Goal: Task Accomplishment & Management: Manage account settings

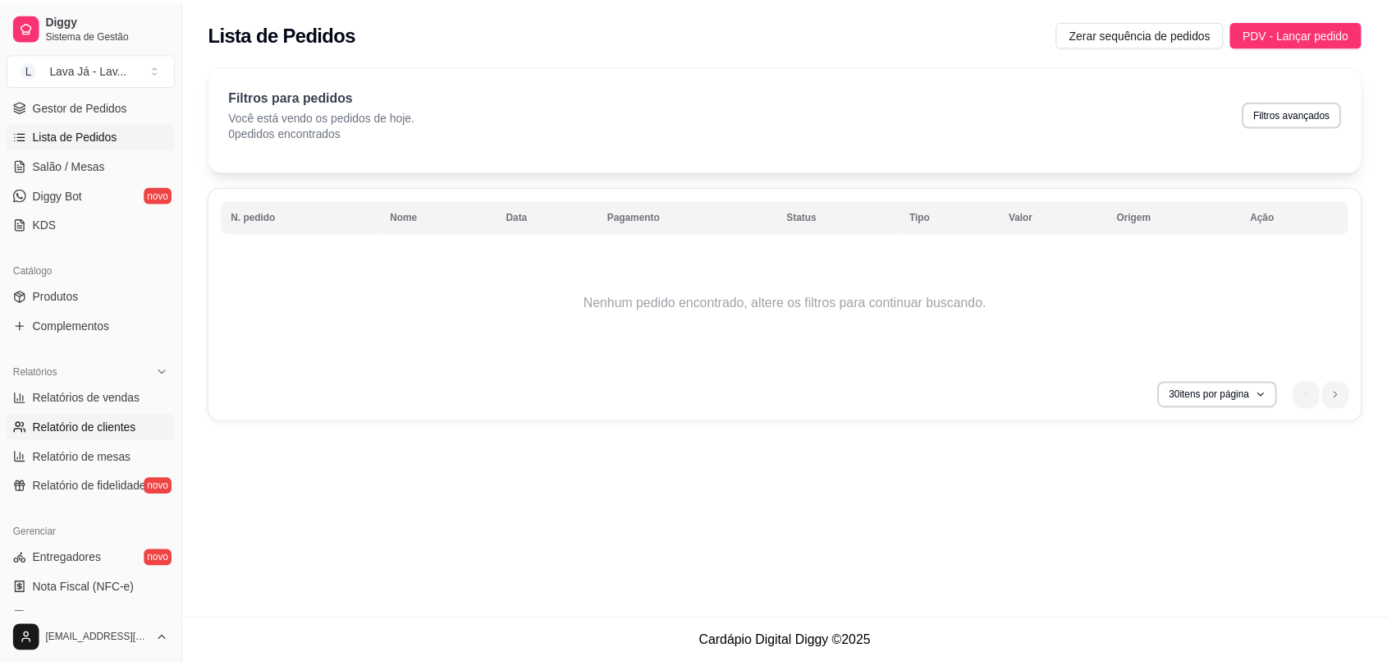
scroll to position [59, 0]
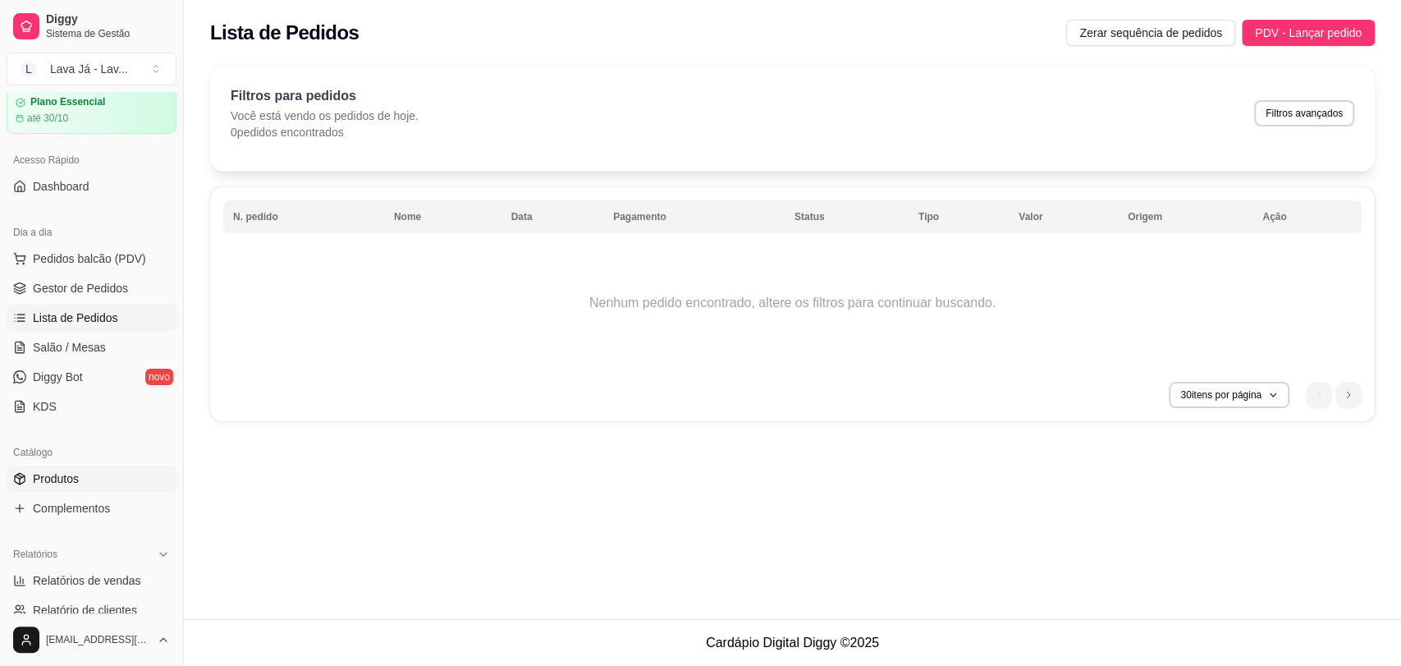
click at [56, 479] on span "Produtos" at bounding box center [56, 478] width 46 height 16
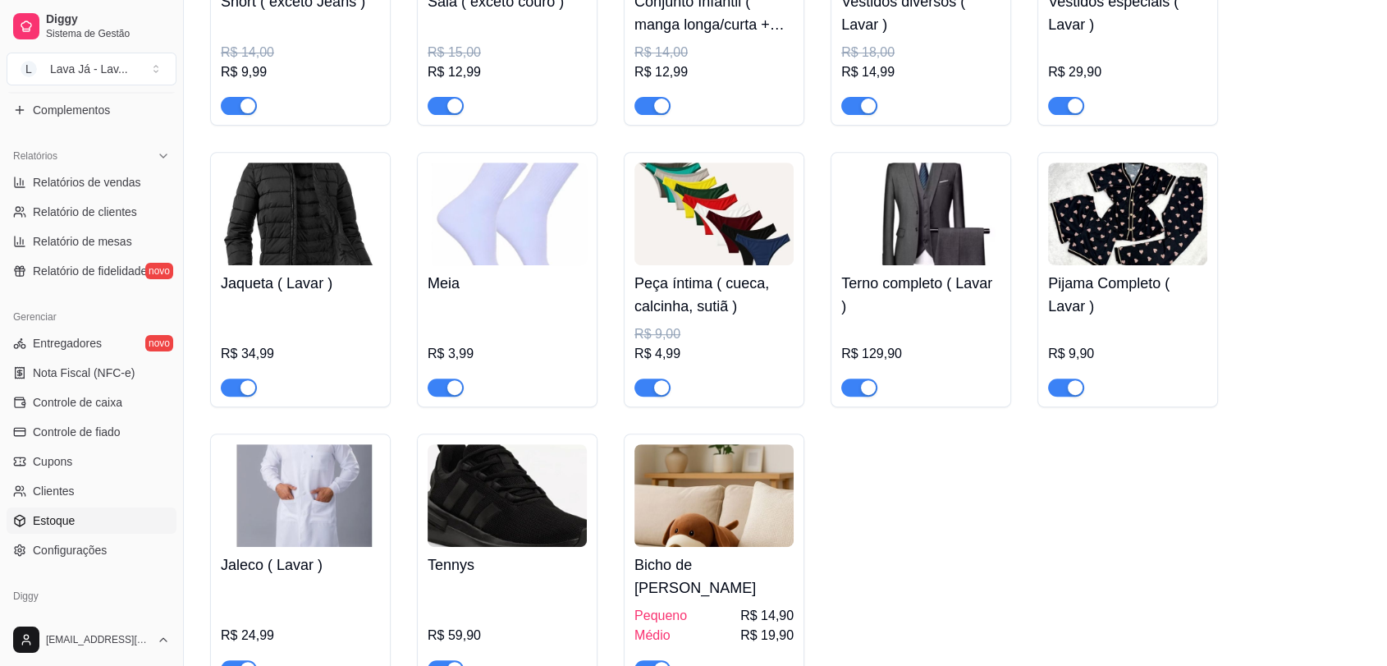
scroll to position [515, 0]
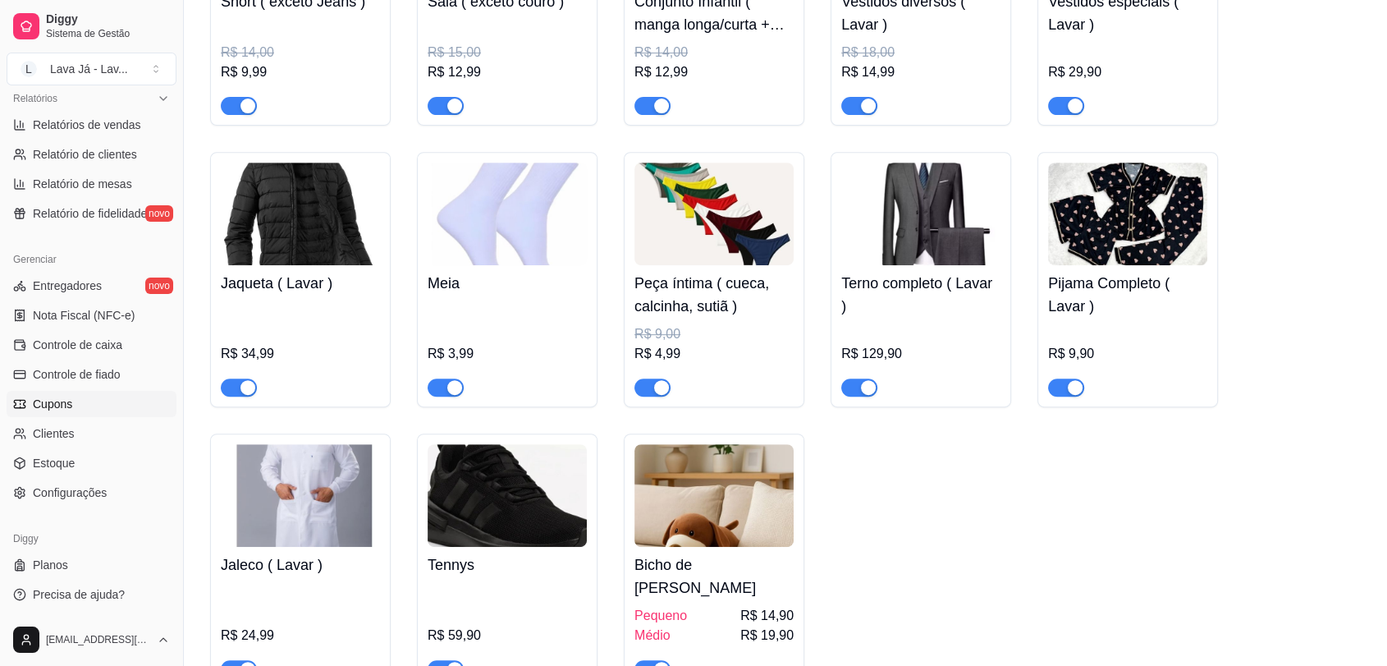
click at [61, 397] on span "Cupons" at bounding box center [52, 404] width 39 height 16
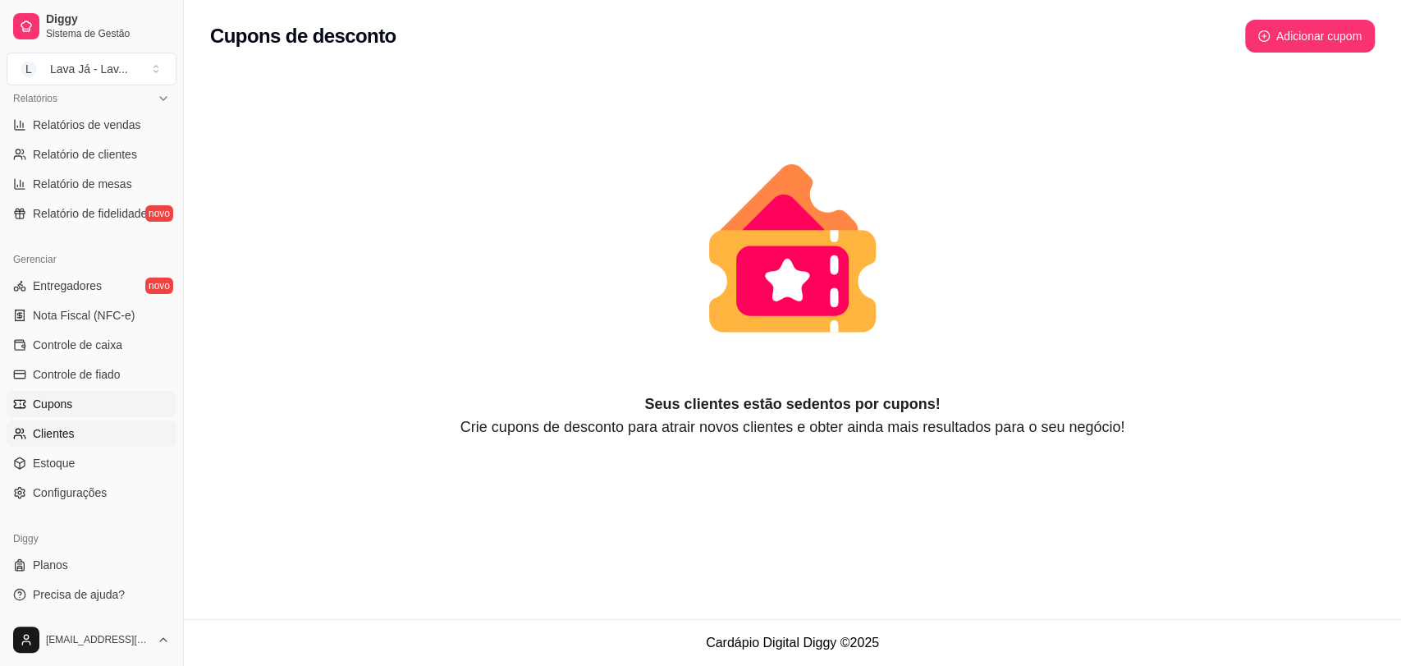
click at [60, 433] on span "Clientes" at bounding box center [54, 433] width 42 height 16
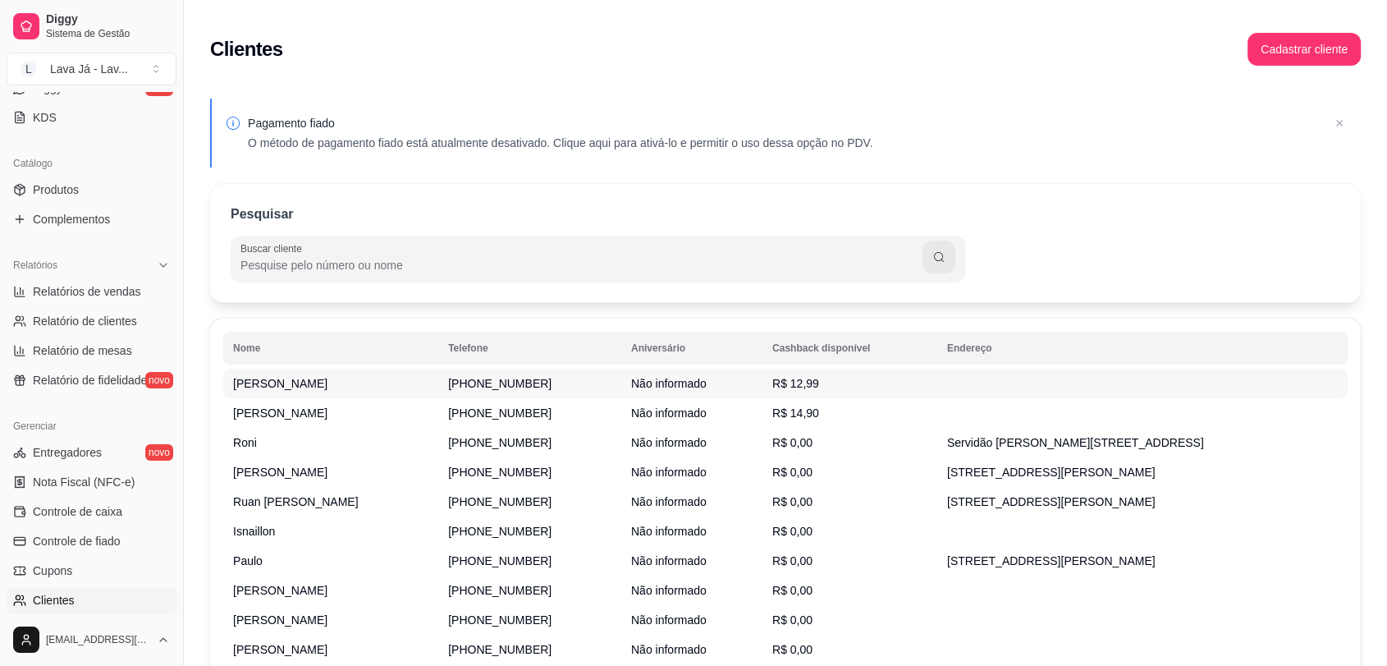
scroll to position [241, 0]
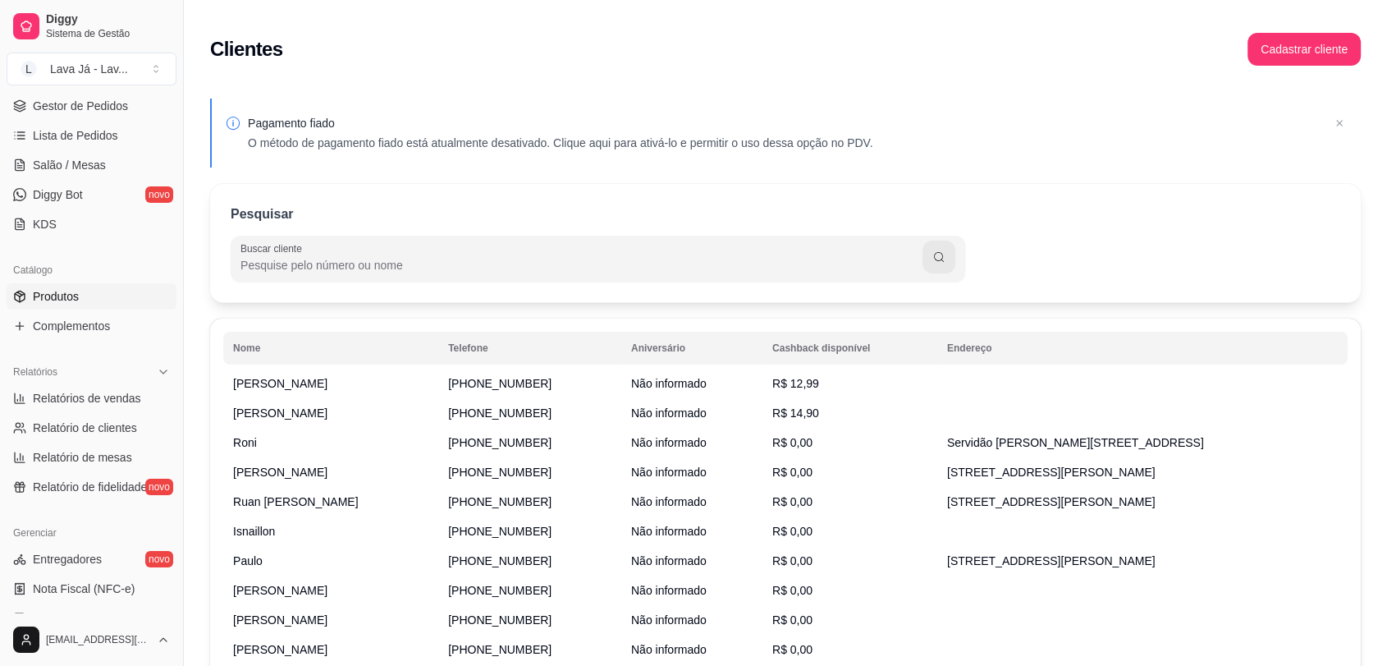
click at [71, 305] on link "Produtos" at bounding box center [92, 296] width 170 height 26
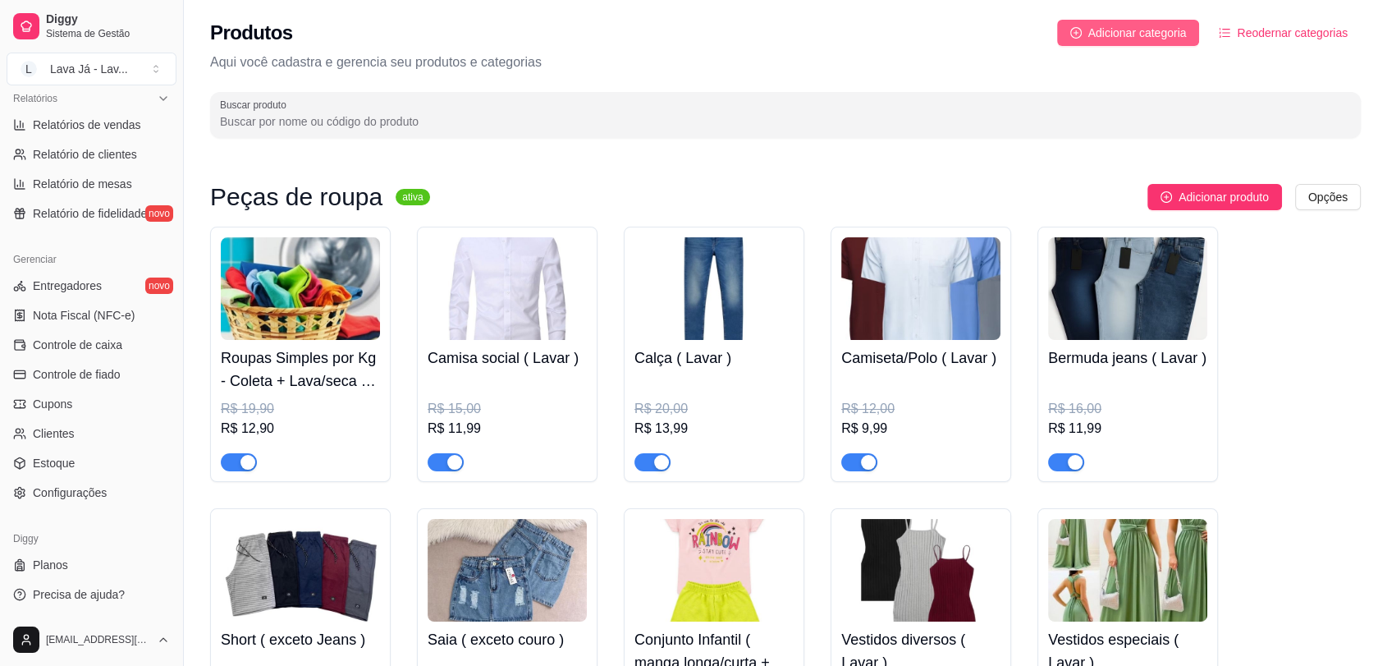
click at [1111, 22] on button "Adicionar categoria" at bounding box center [1128, 33] width 143 height 26
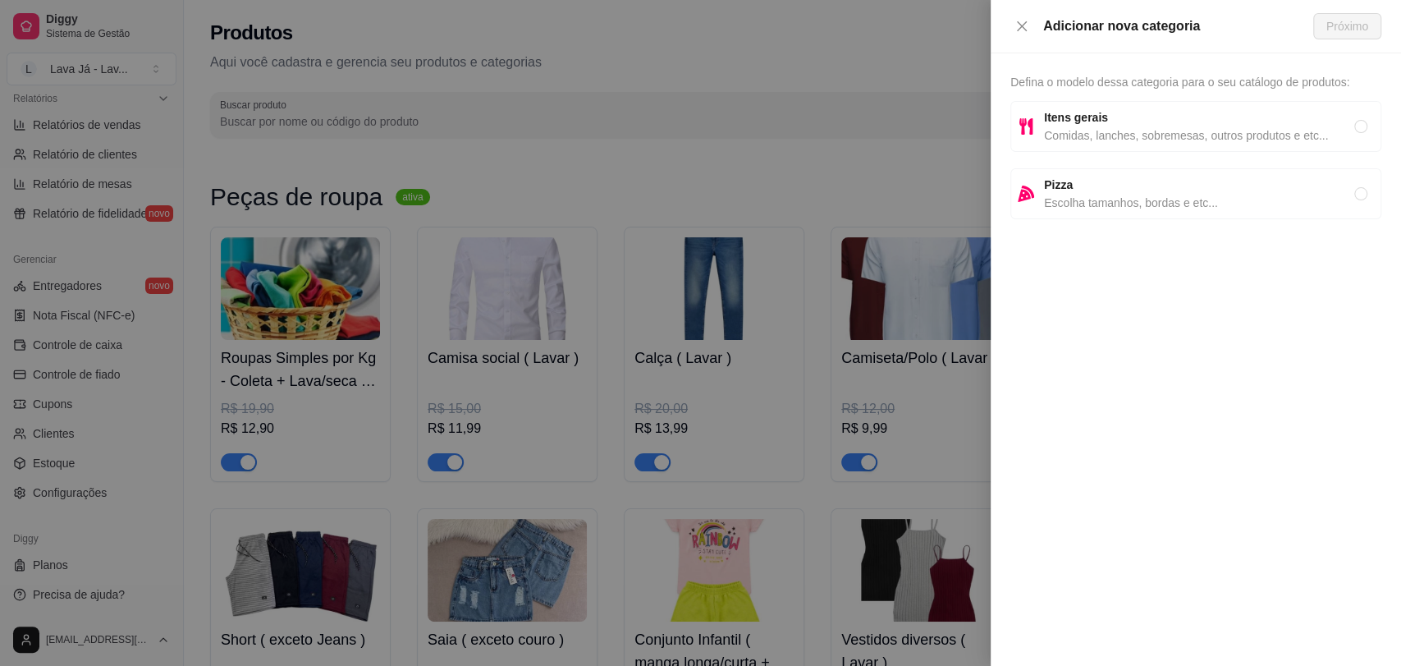
click at [1140, 126] on span "Comidas, lanches, sobremesas, outros produtos e etc..." at bounding box center [1199, 135] width 310 height 18
radio input "true"
click at [1345, 34] on button "Próximo" at bounding box center [1347, 26] width 68 height 26
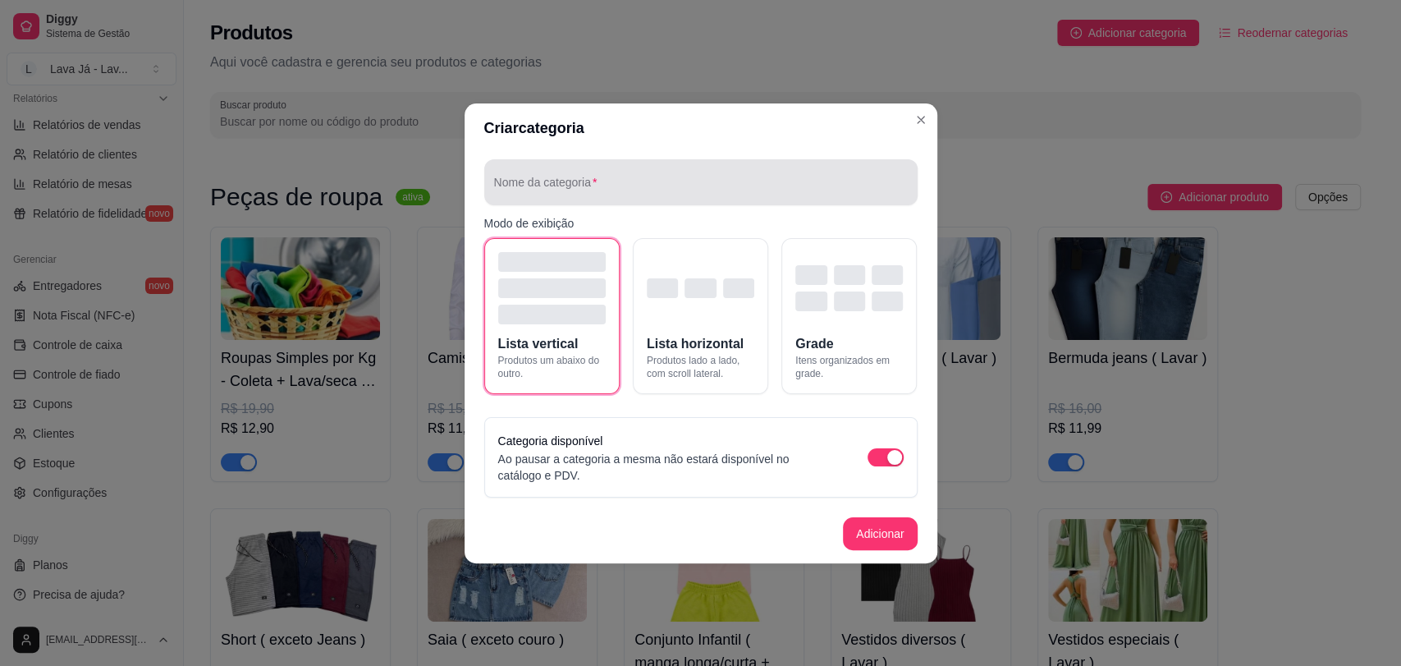
click at [617, 174] on div at bounding box center [701, 182] width 414 height 33
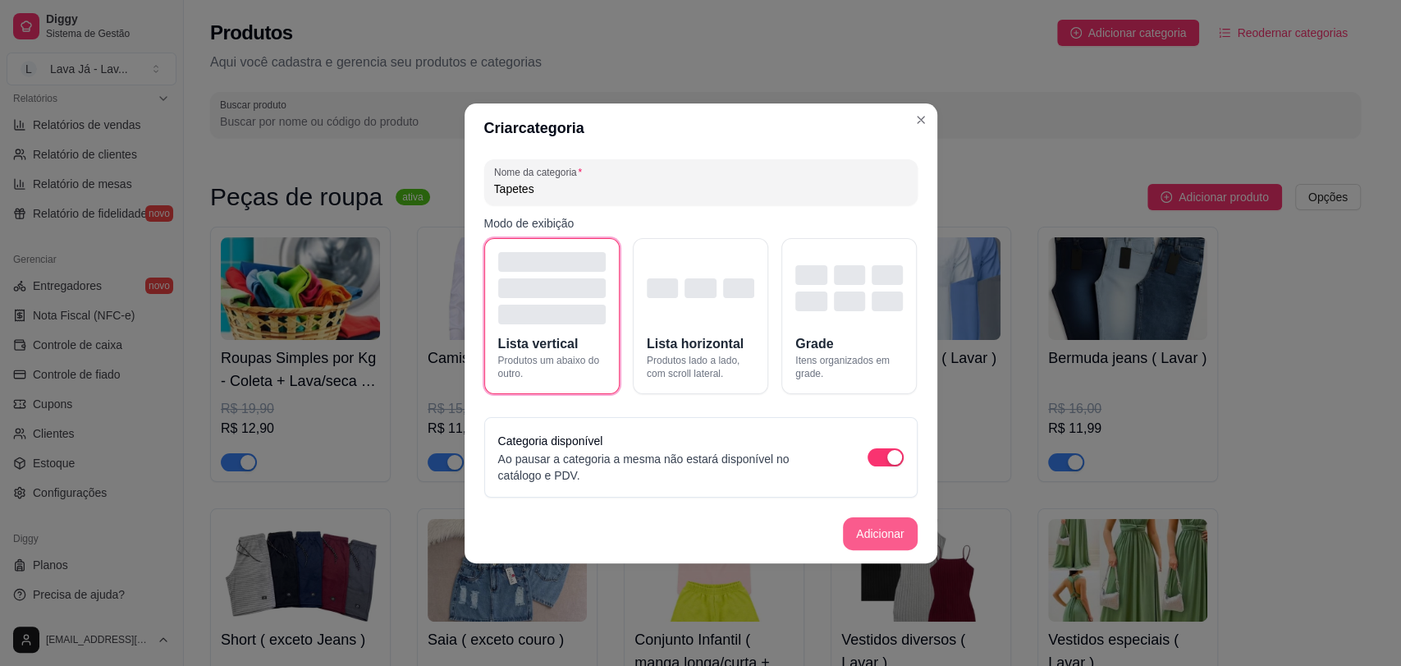
type input "Tapetes"
click at [882, 533] on button "Adicionar" at bounding box center [880, 533] width 74 height 33
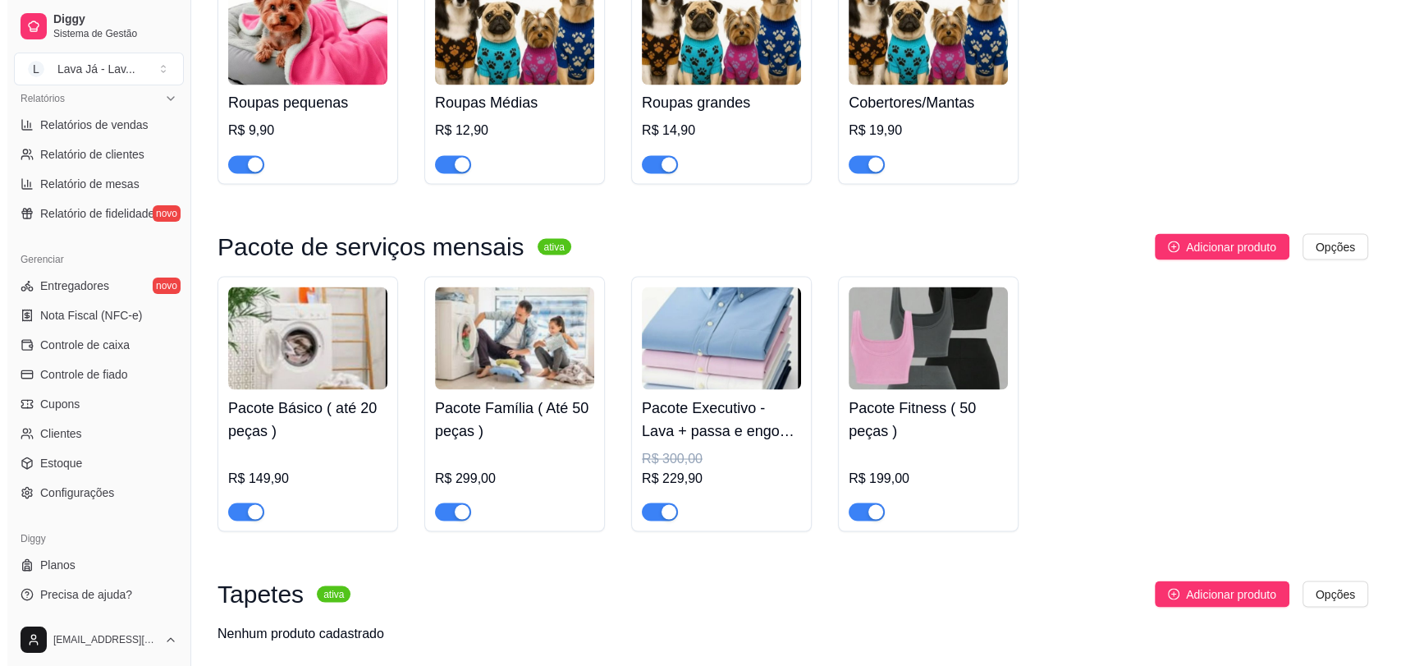
scroll to position [2982, 0]
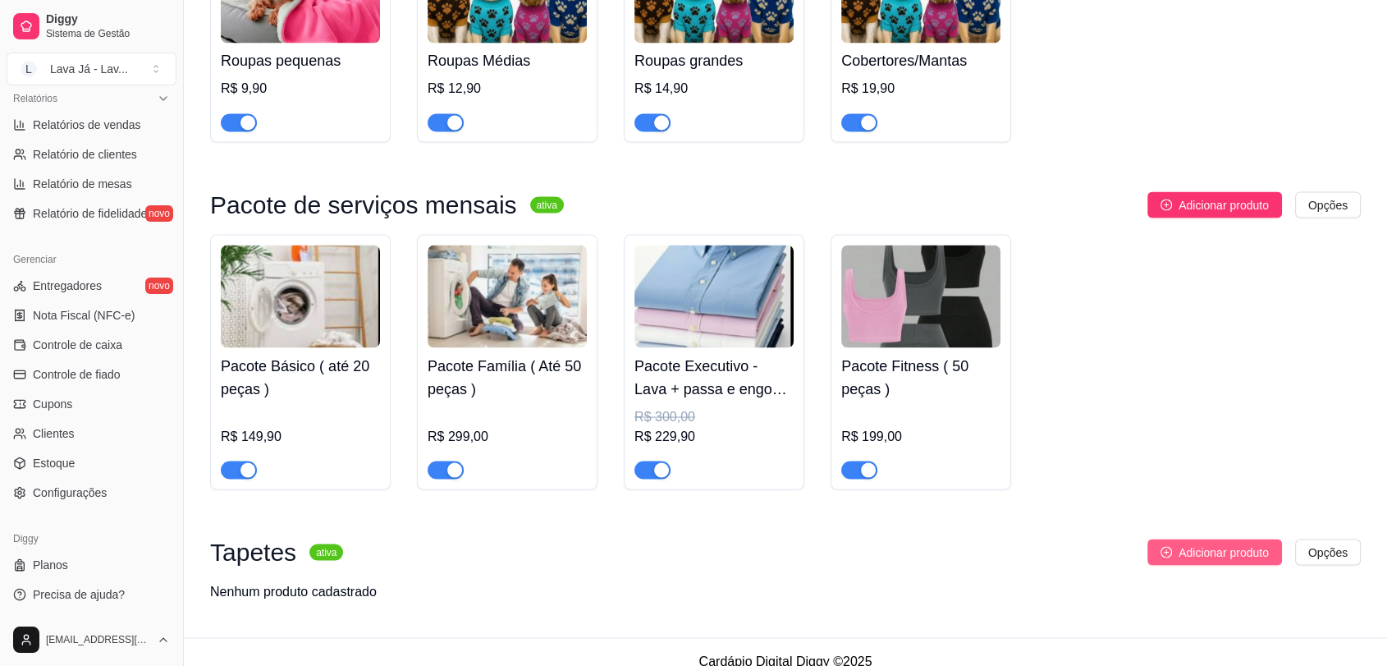
click at [1209, 544] on button "Adicionar produto" at bounding box center [1215, 552] width 135 height 26
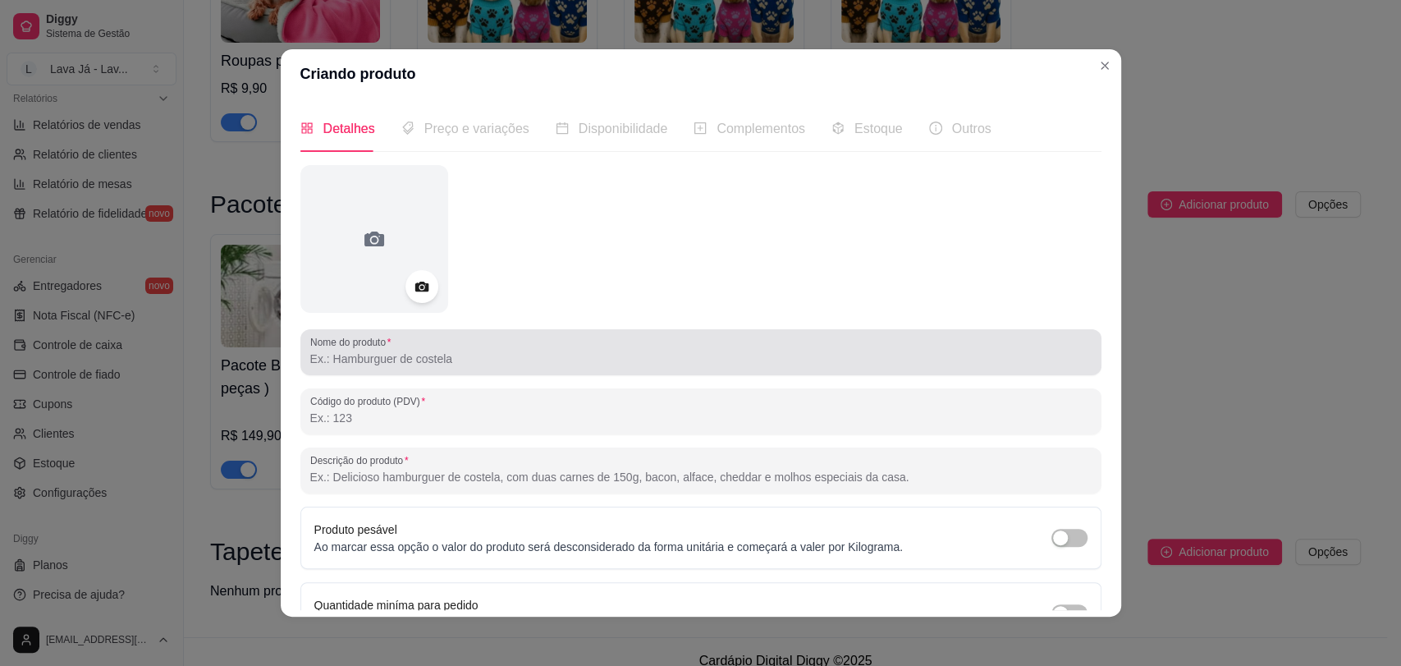
click at [470, 368] on div at bounding box center [701, 352] width 782 height 33
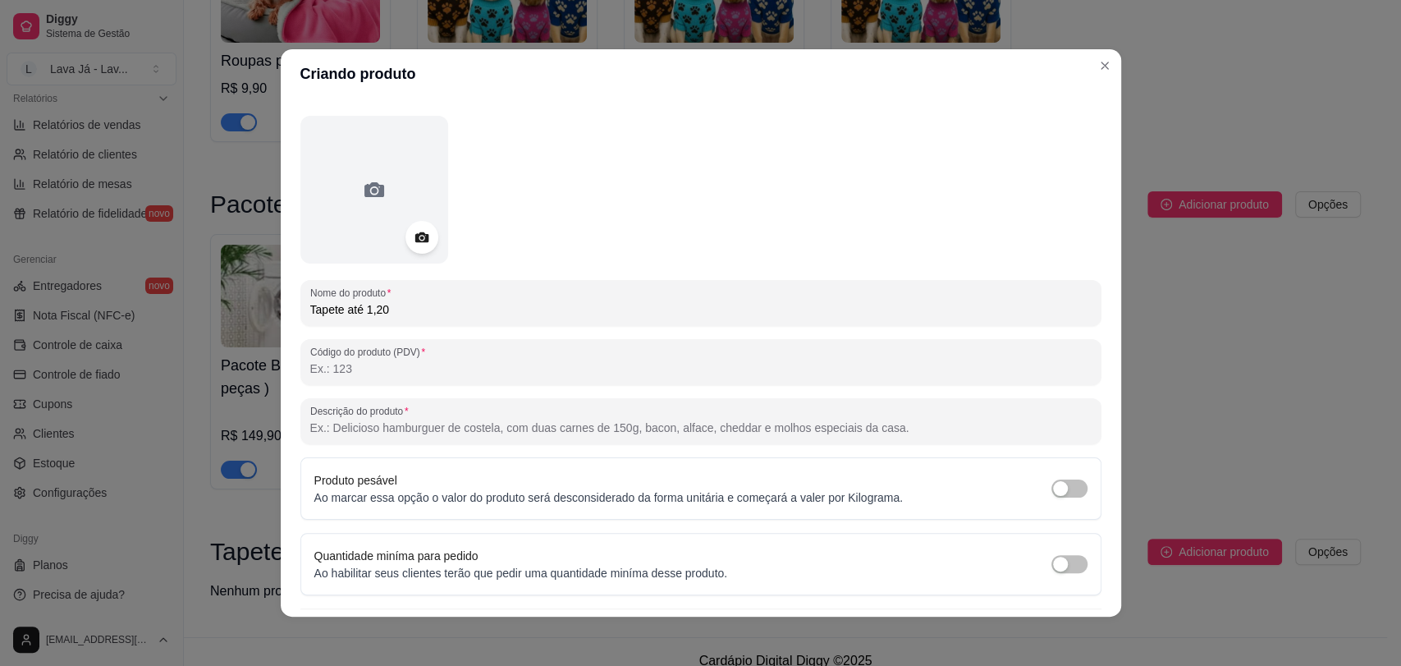
scroll to position [94, 0]
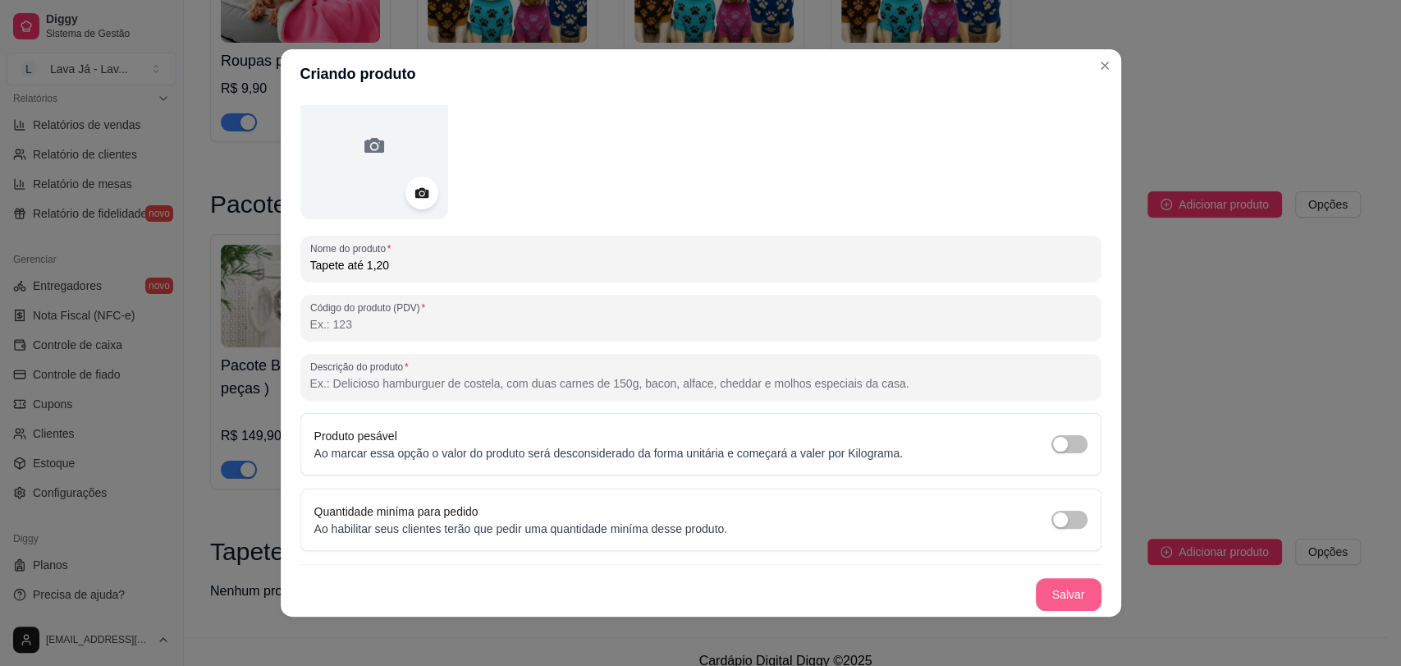
type input "Tapete até 1,20"
click at [1070, 594] on button "Salvar" at bounding box center [1069, 595] width 64 height 32
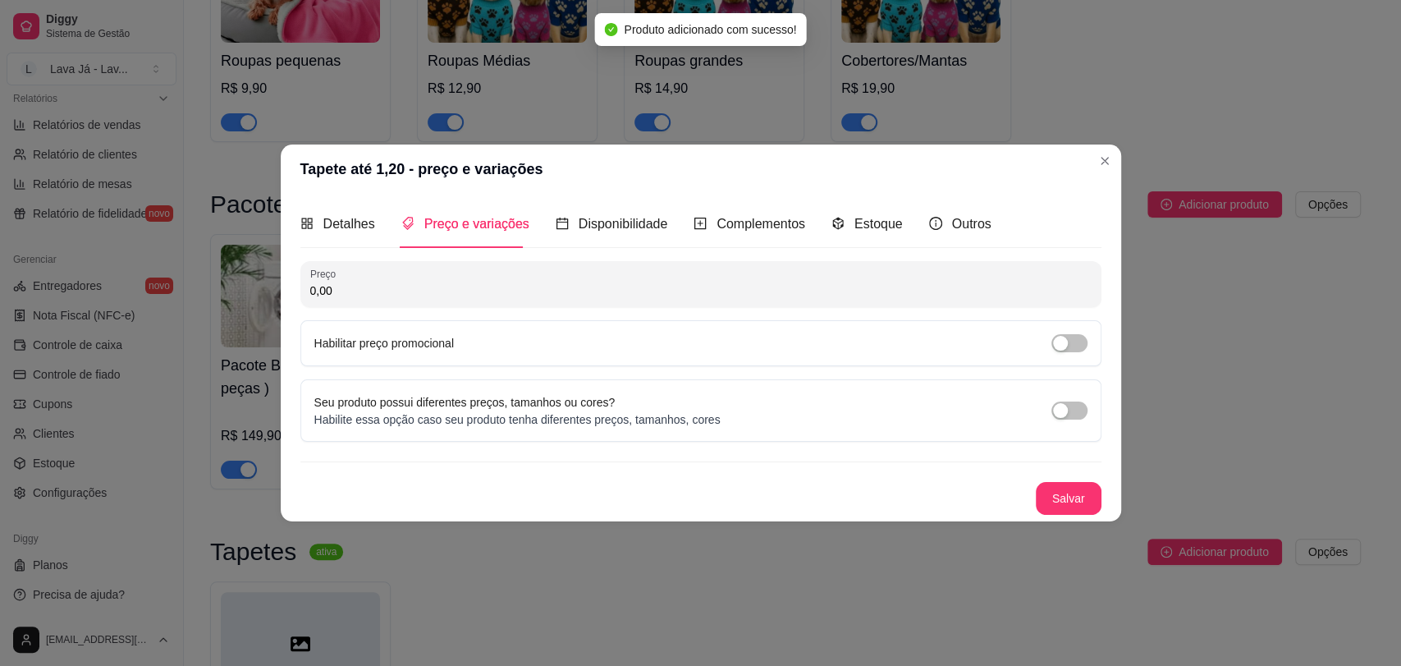
click at [537, 287] on input "0,00" at bounding box center [701, 290] width 782 height 16
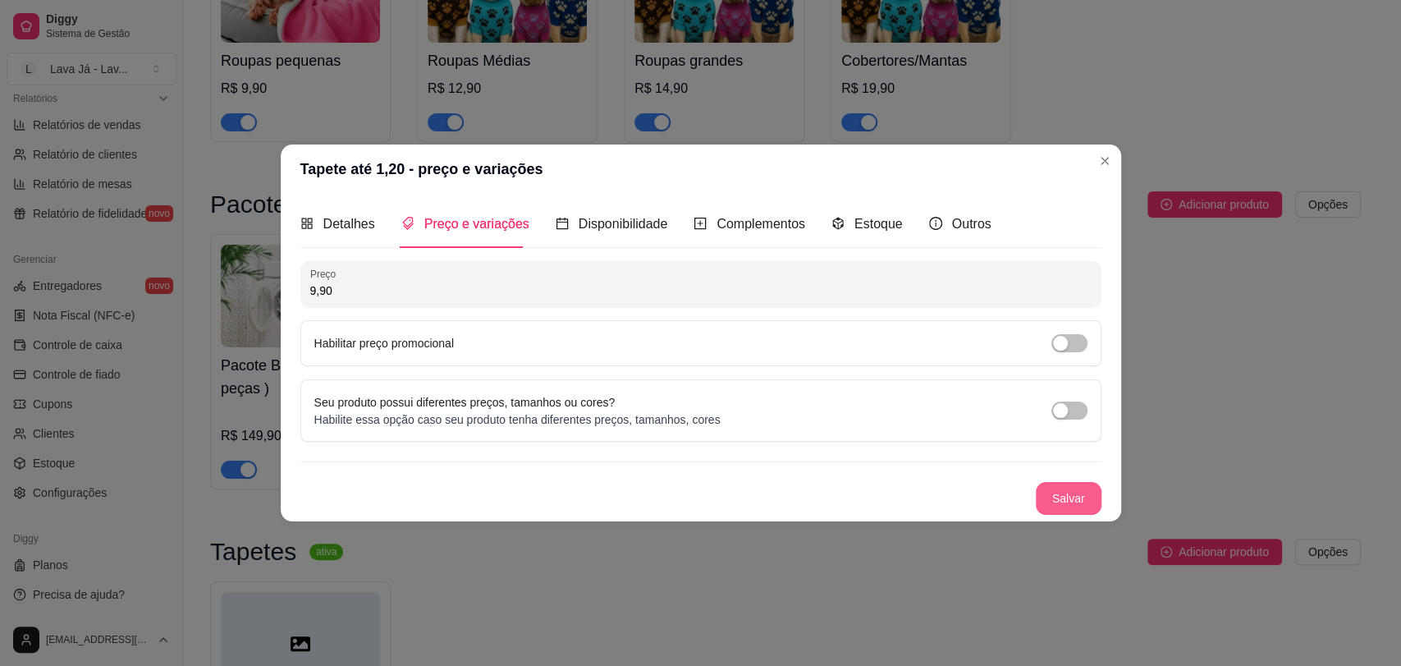
type input "9,90"
click at [1067, 502] on button "Salvar" at bounding box center [1069, 498] width 64 height 32
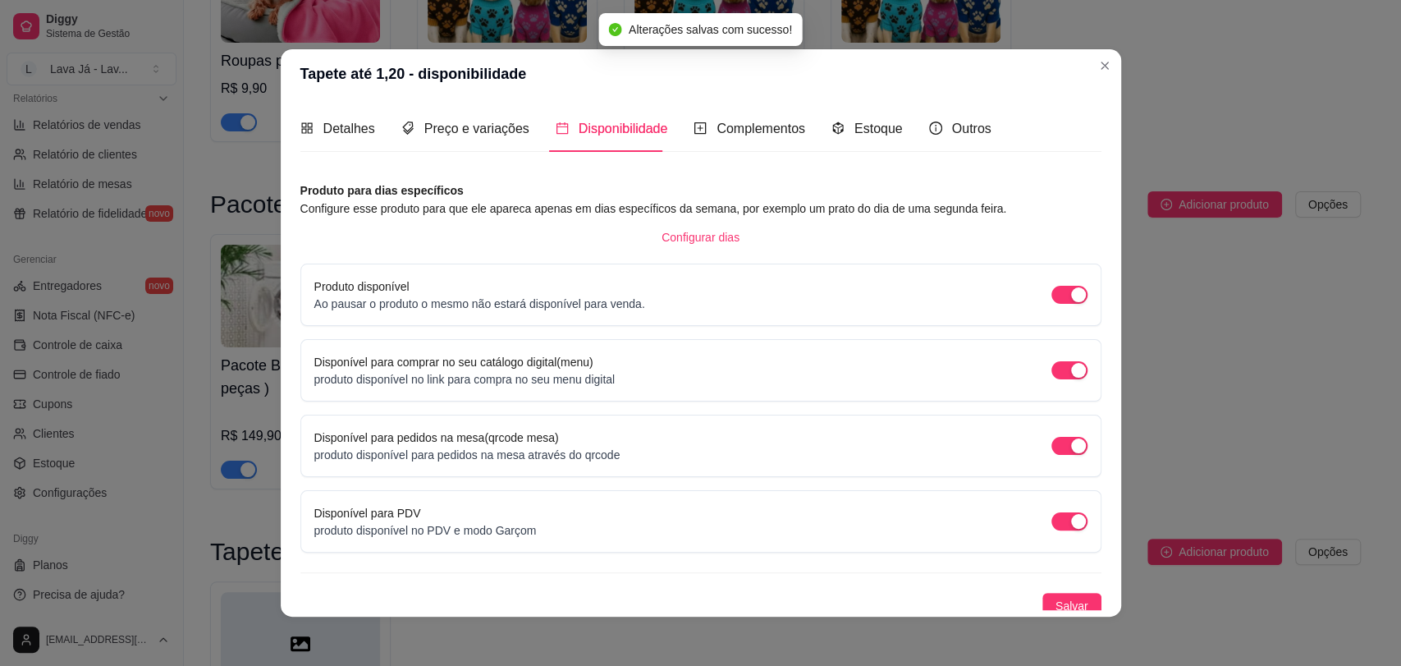
scroll to position [7, 0]
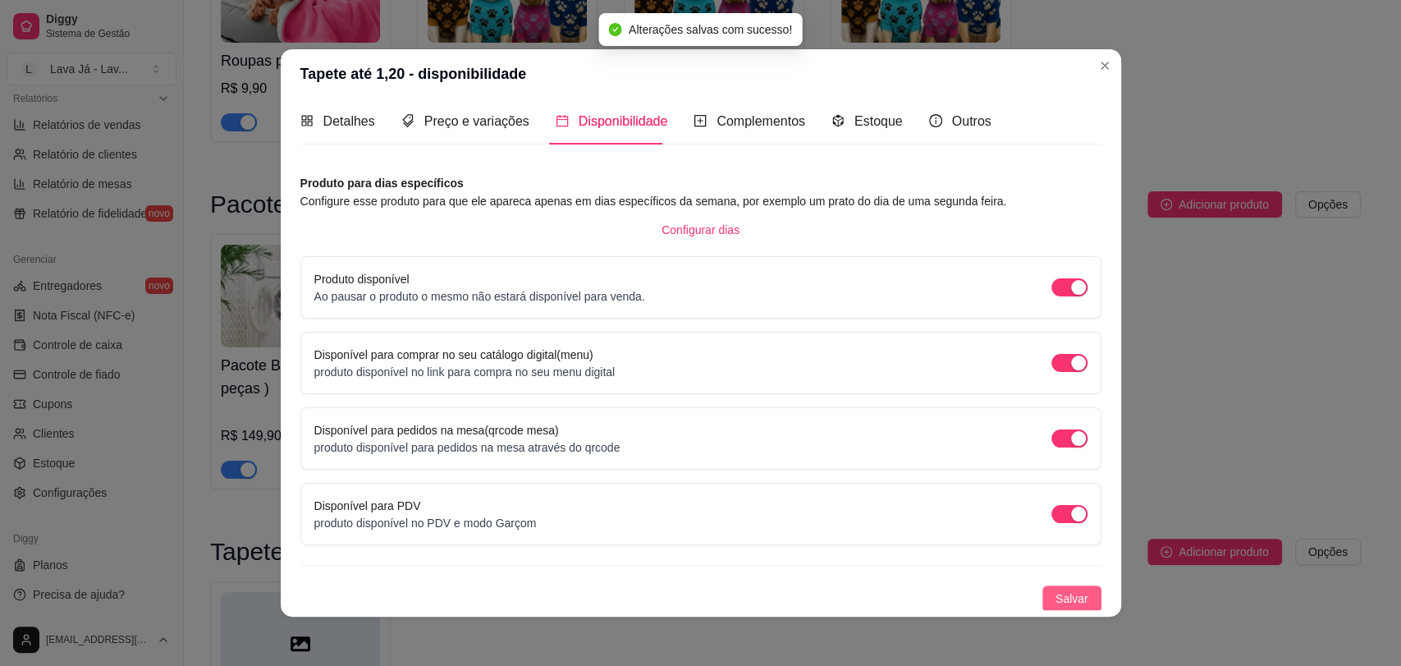
click at [1057, 599] on span "Salvar" at bounding box center [1072, 598] width 33 height 18
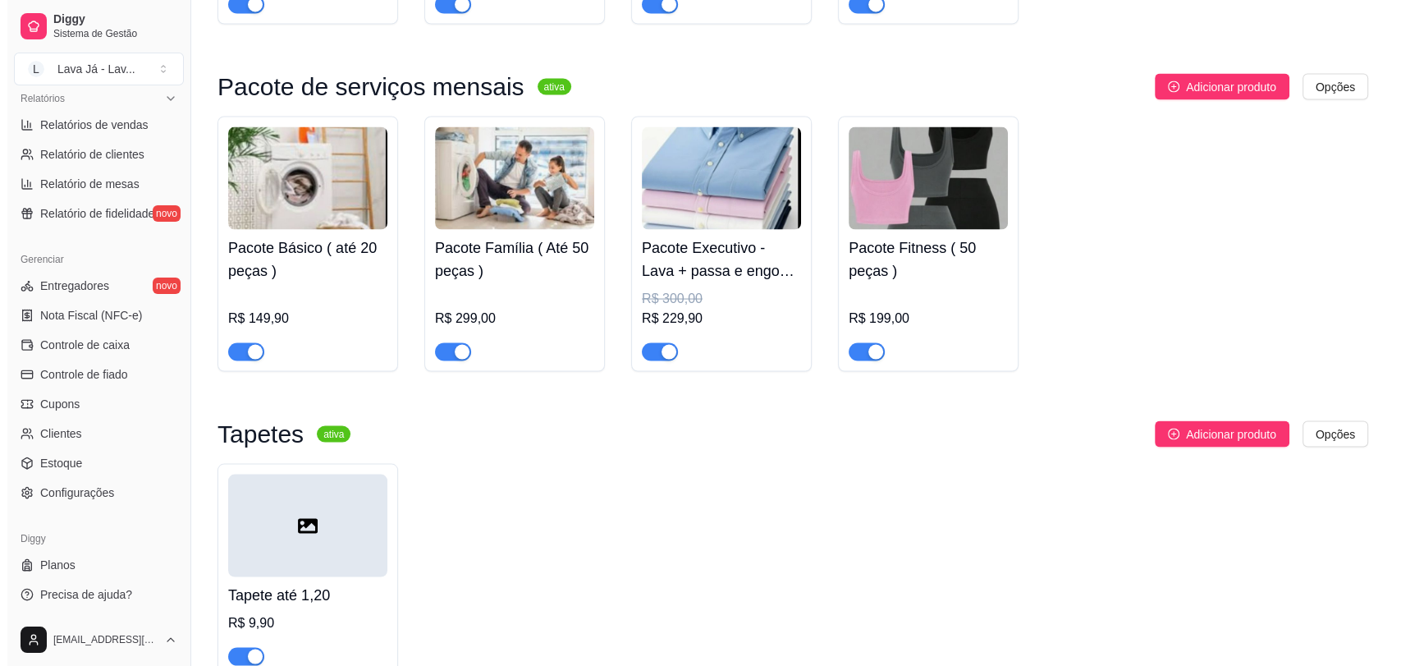
scroll to position [3176, 0]
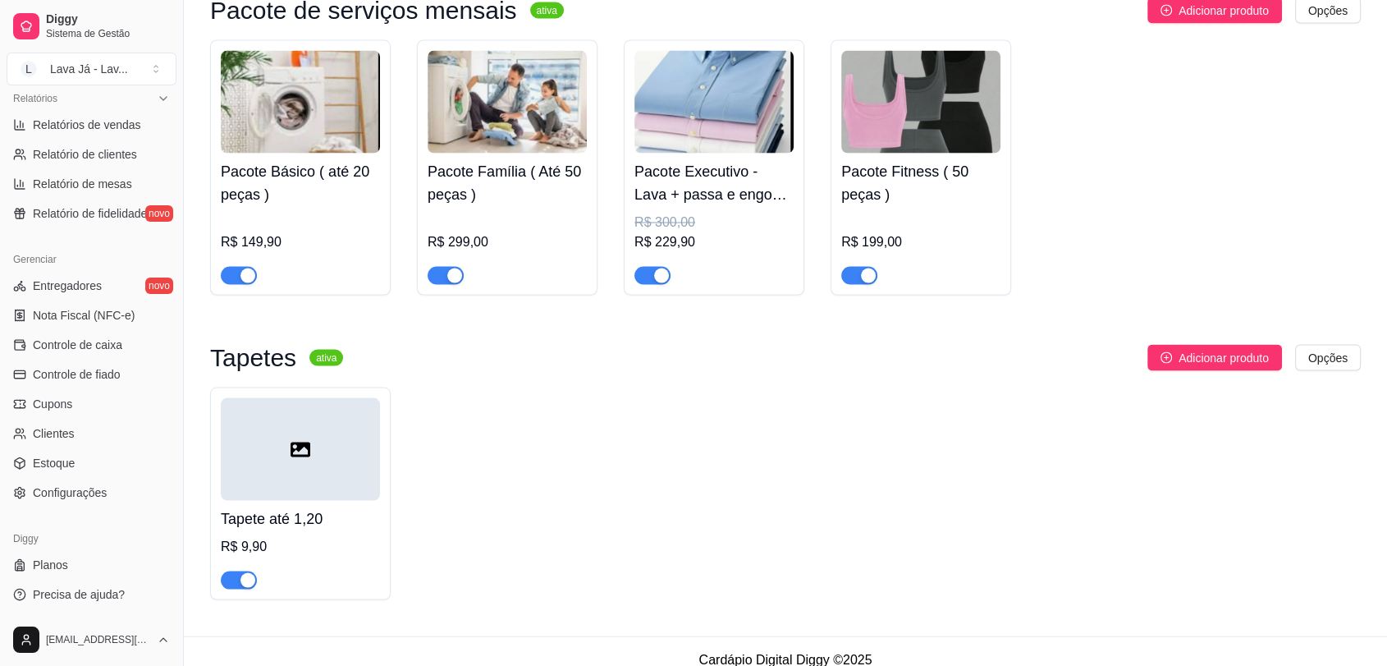
click at [250, 456] on div at bounding box center [300, 449] width 159 height 103
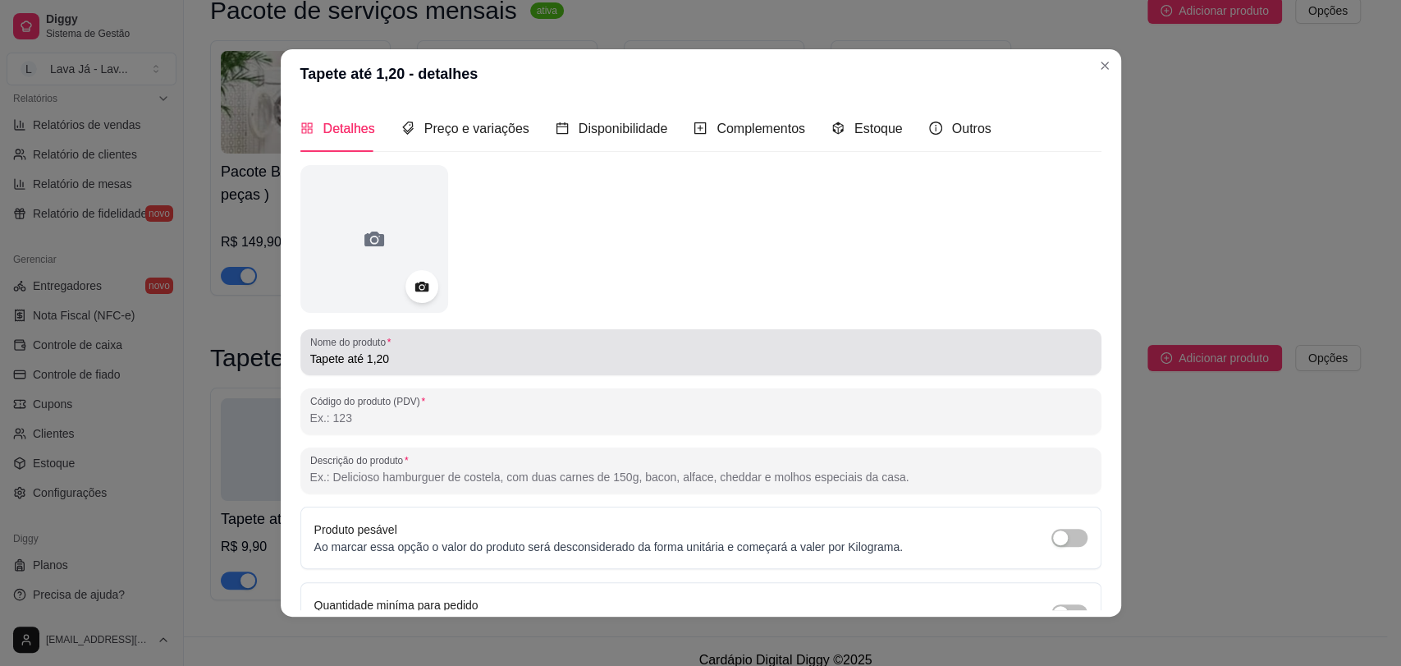
click at [432, 362] on input "Tapete até 1,20" at bounding box center [701, 359] width 782 height 16
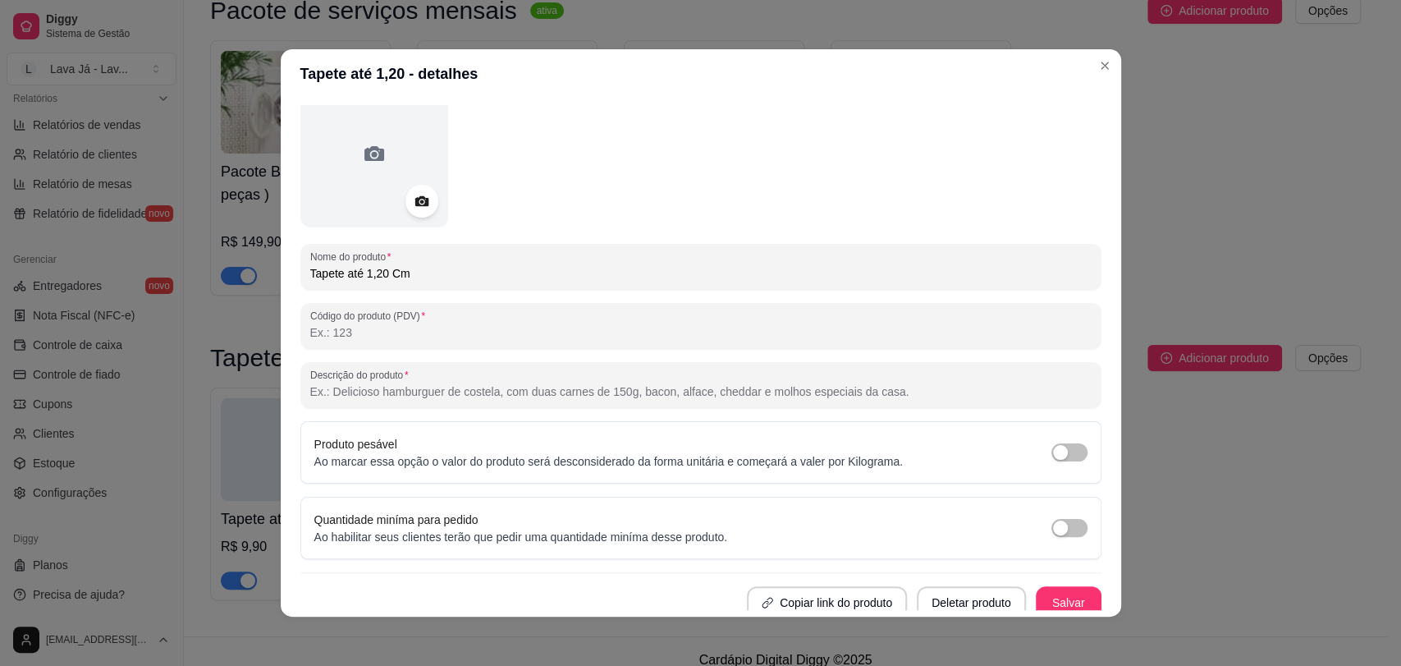
scroll to position [94, 0]
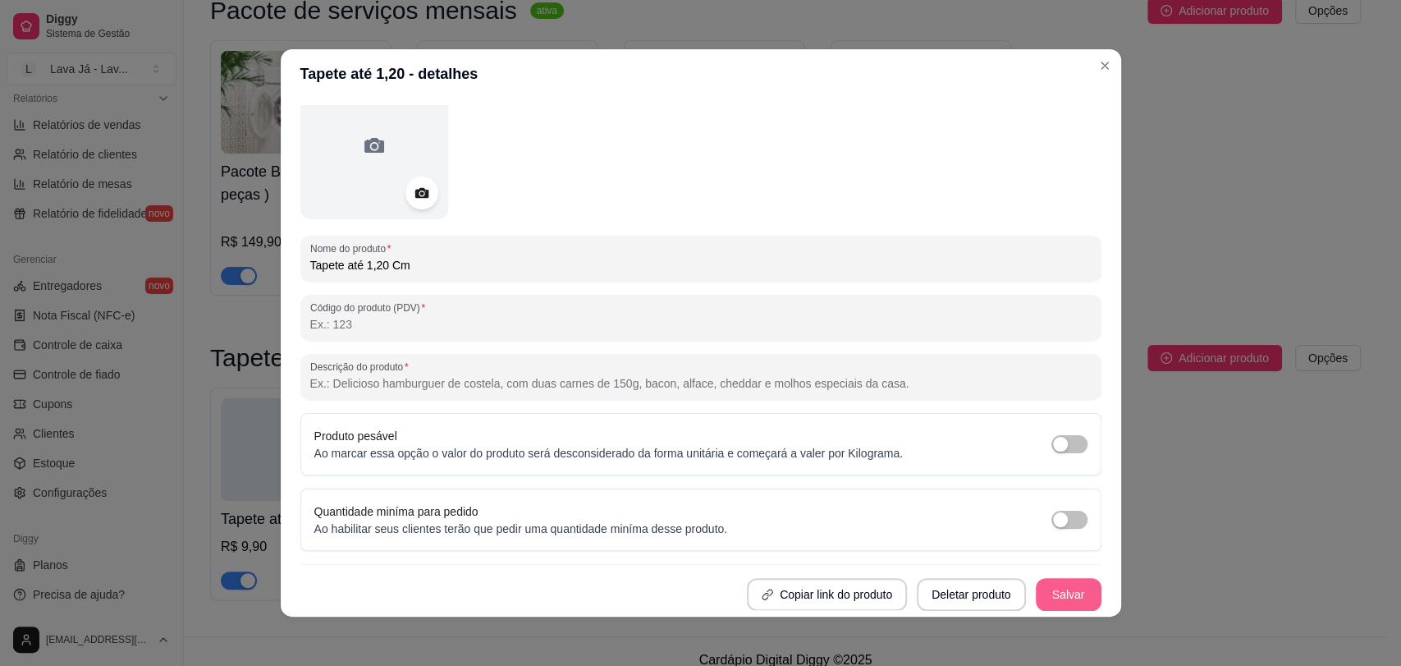
type input "Tapete até 1,20 Cm"
click at [1064, 587] on button "Salvar" at bounding box center [1069, 594] width 66 height 33
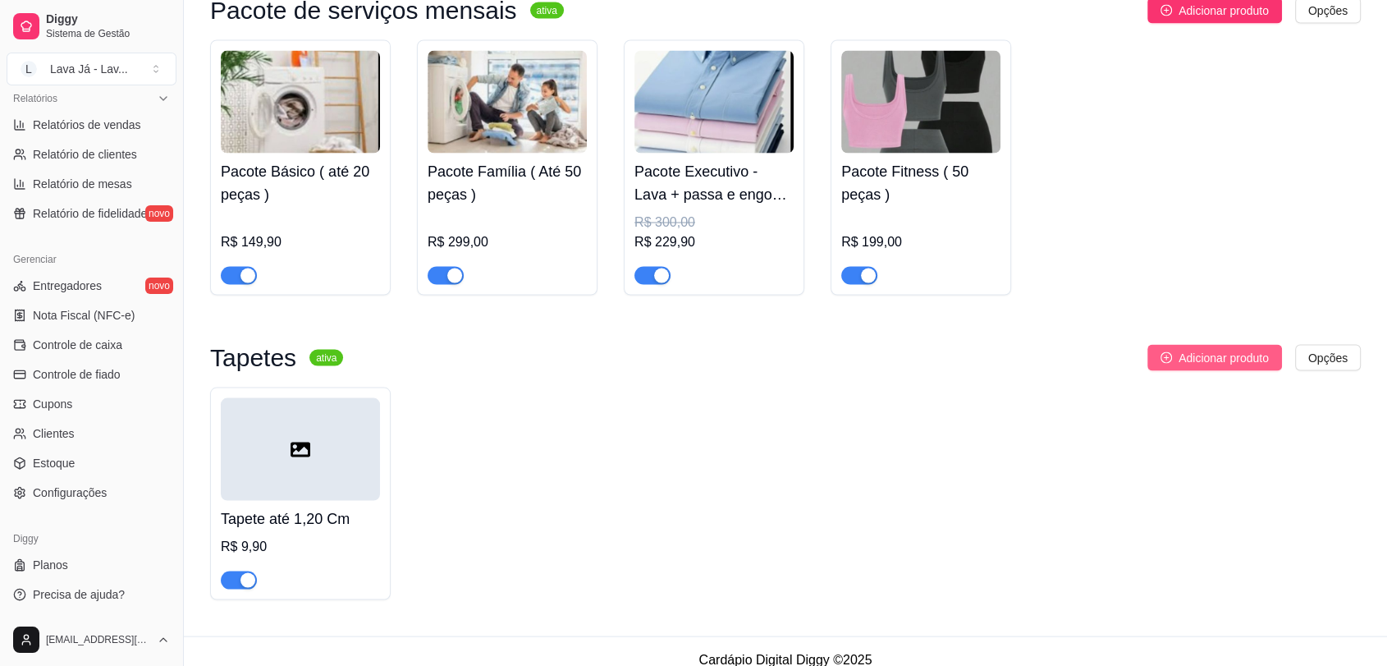
click at [1216, 349] on span "Adicionar produto" at bounding box center [1224, 358] width 90 height 18
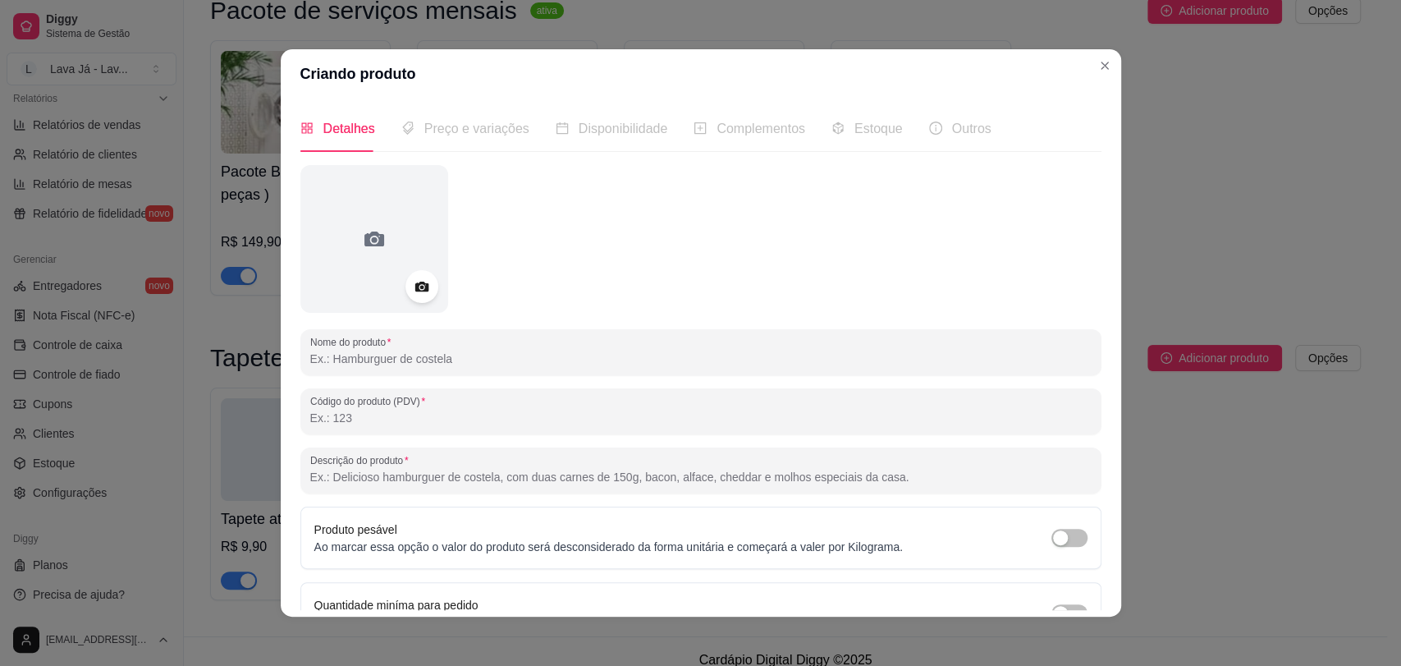
click at [561, 355] on input "Nome do produto" at bounding box center [701, 359] width 782 height 16
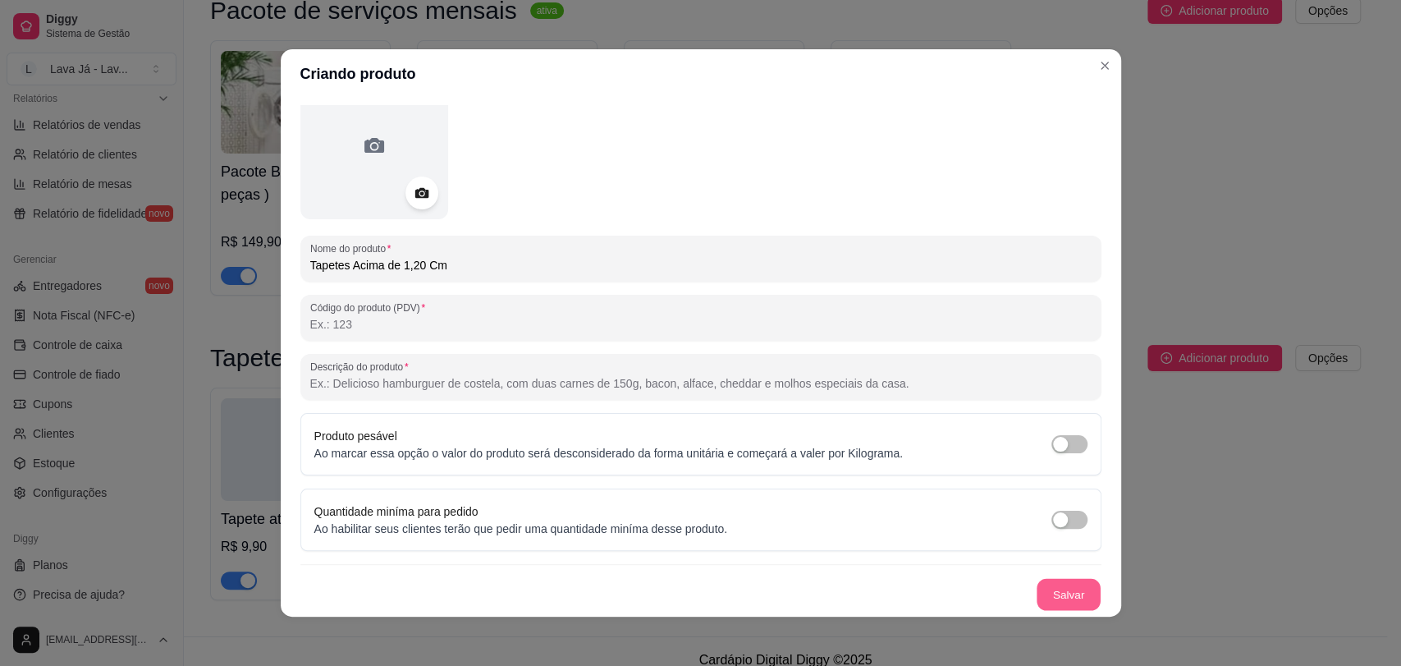
click at [1057, 593] on button "Salvar" at bounding box center [1069, 595] width 64 height 32
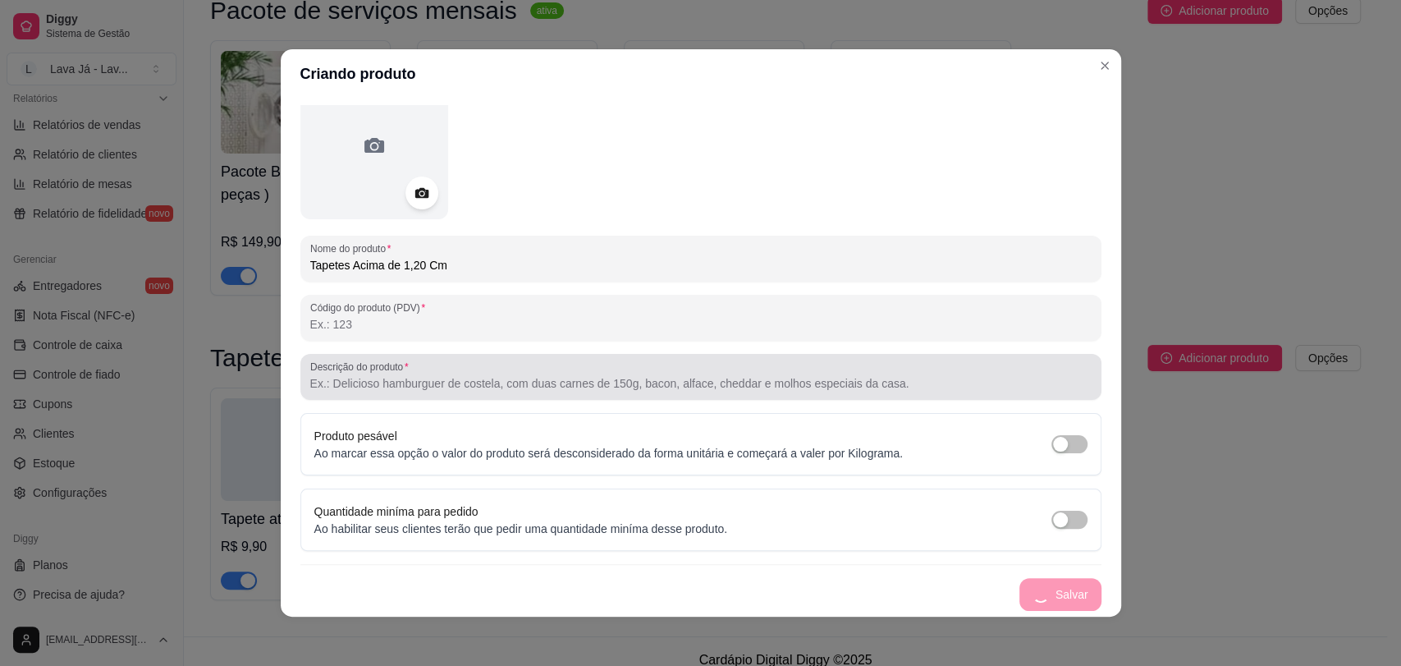
scroll to position [0, 0]
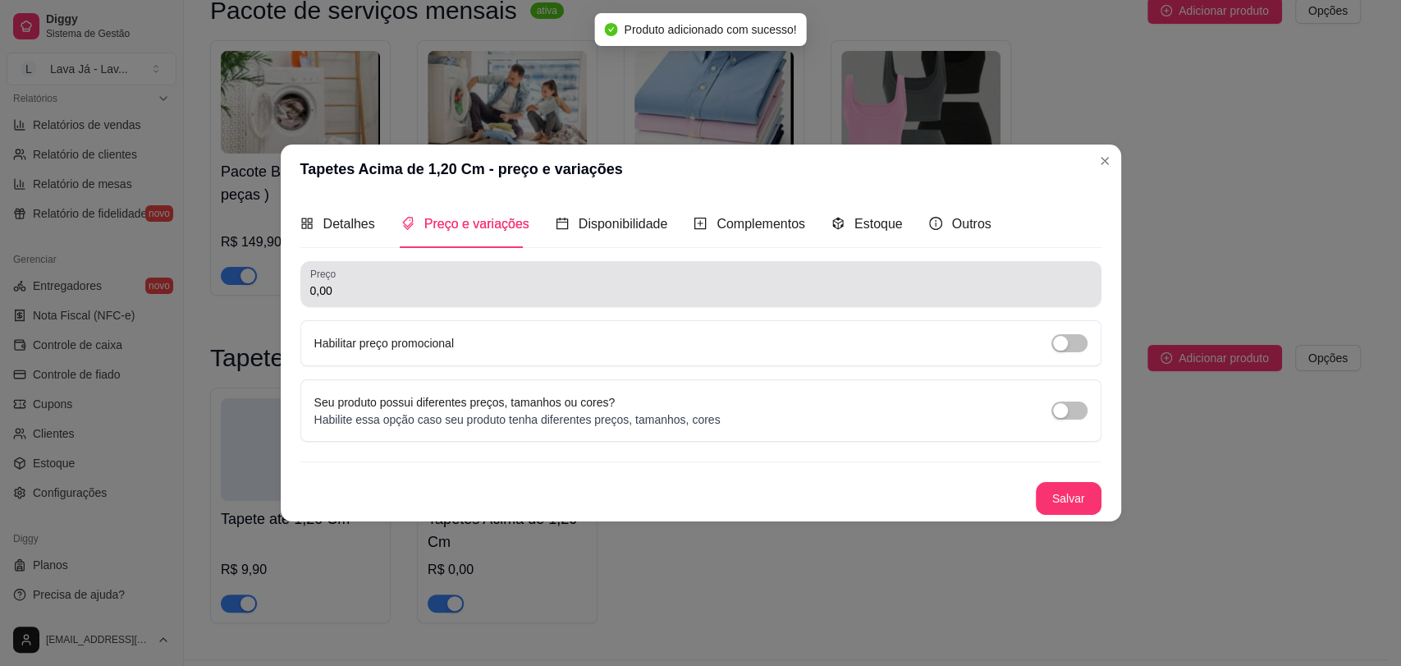
click at [420, 282] on input "0,00" at bounding box center [701, 290] width 782 height 16
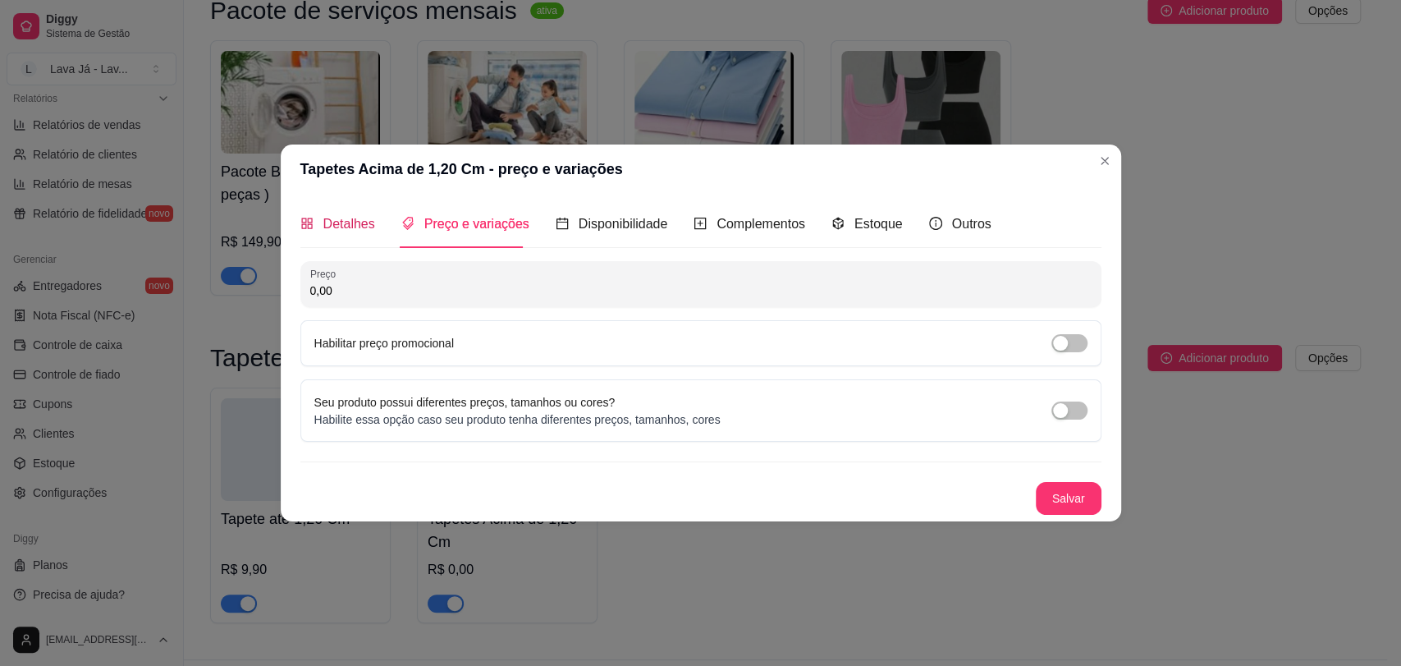
click at [346, 223] on span "Detalhes" at bounding box center [349, 224] width 52 height 14
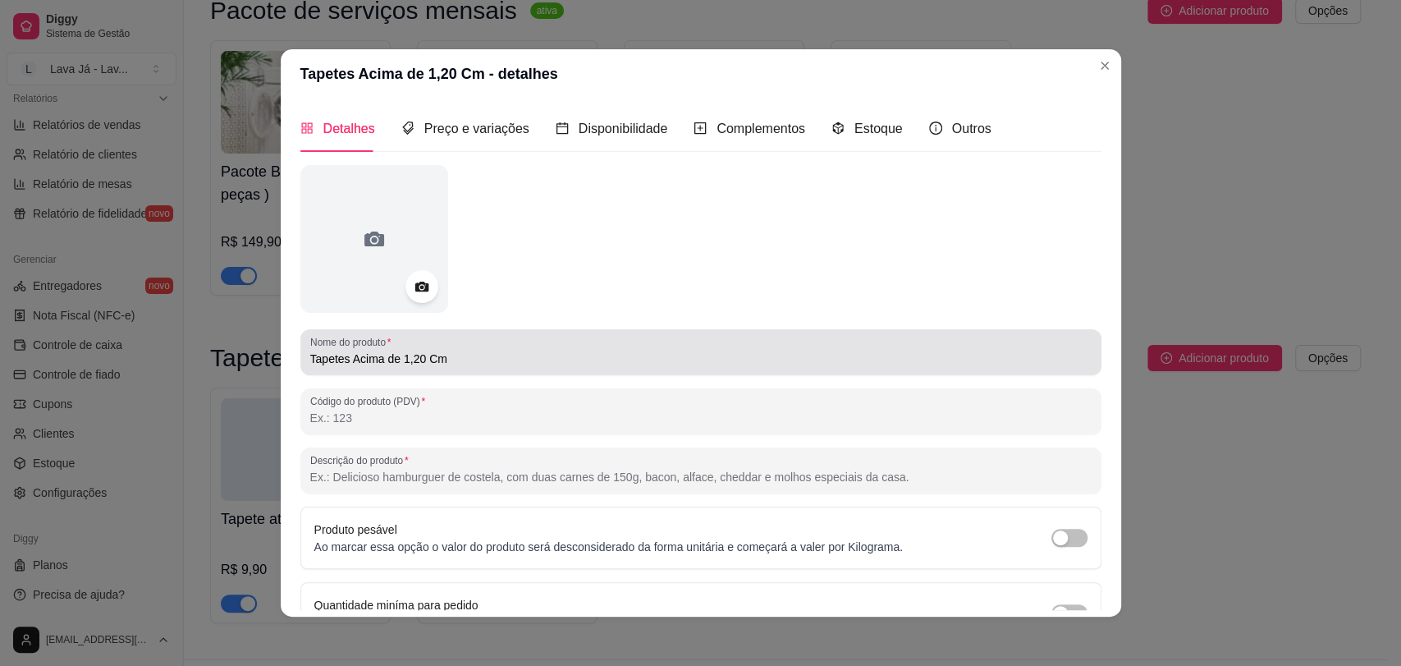
click at [486, 355] on input "Tapetes Acima de 1,20 Cm" at bounding box center [701, 359] width 782 height 16
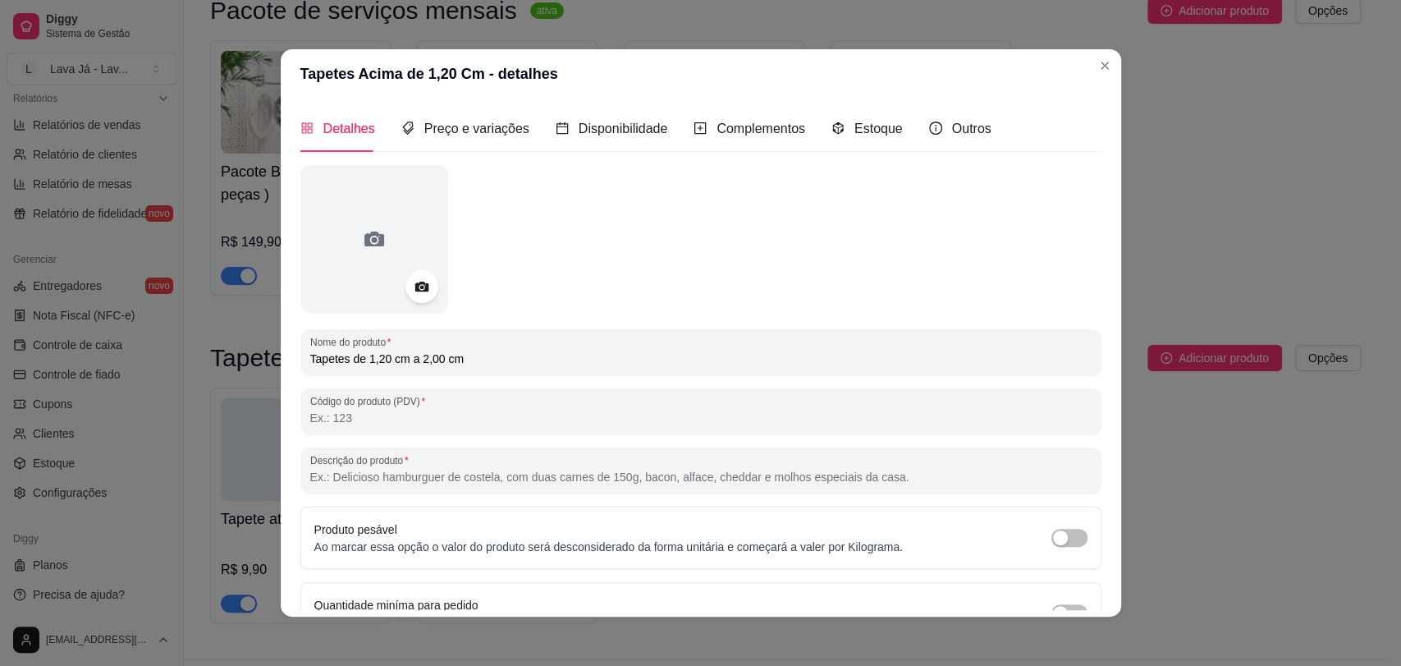
click at [399, 363] on input "Tapetes de 1,20 cm a 2,00 cm" at bounding box center [701, 359] width 782 height 16
click at [454, 356] on input "Tapetes de 1,20 M a 2,00 cm" at bounding box center [701, 359] width 782 height 16
click at [393, 358] on input "Tapetes de 1,20 M a 2,00 M" at bounding box center [701, 359] width 782 height 16
click at [453, 355] on input "Tapetes de 1,20 MT a 2,00 M" at bounding box center [701, 359] width 782 height 16
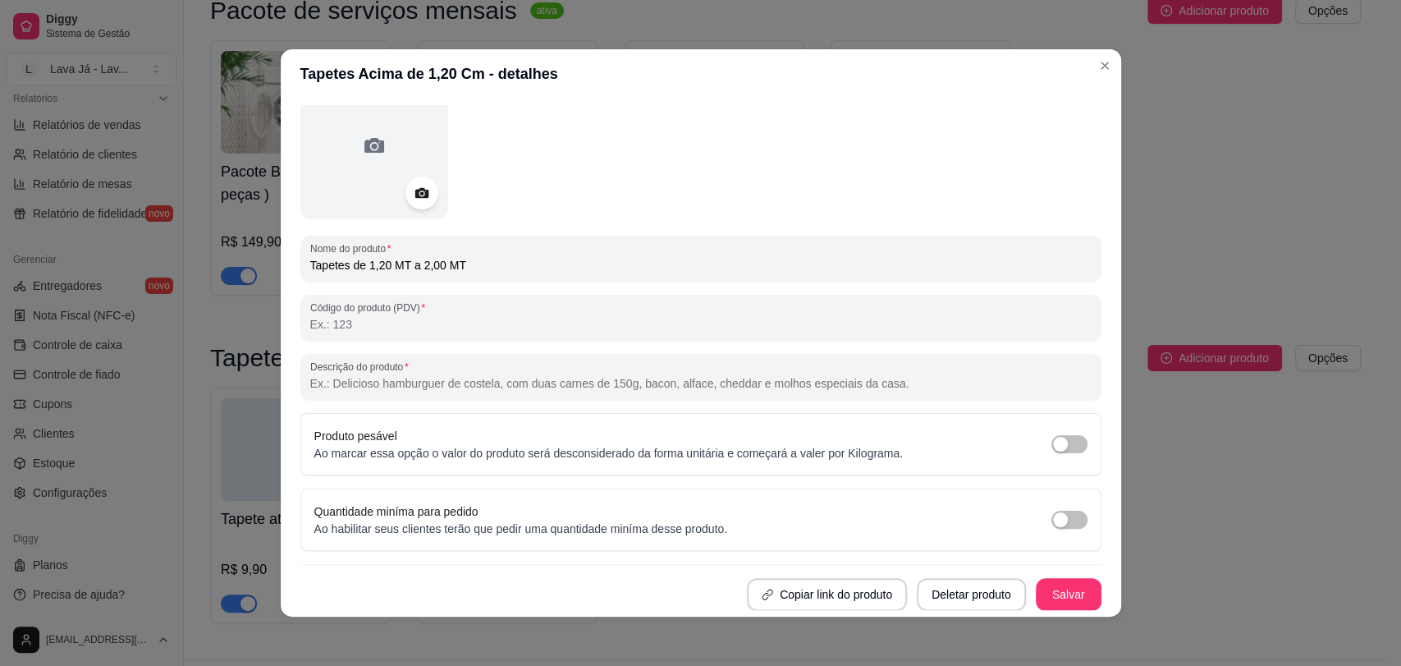
scroll to position [3, 0]
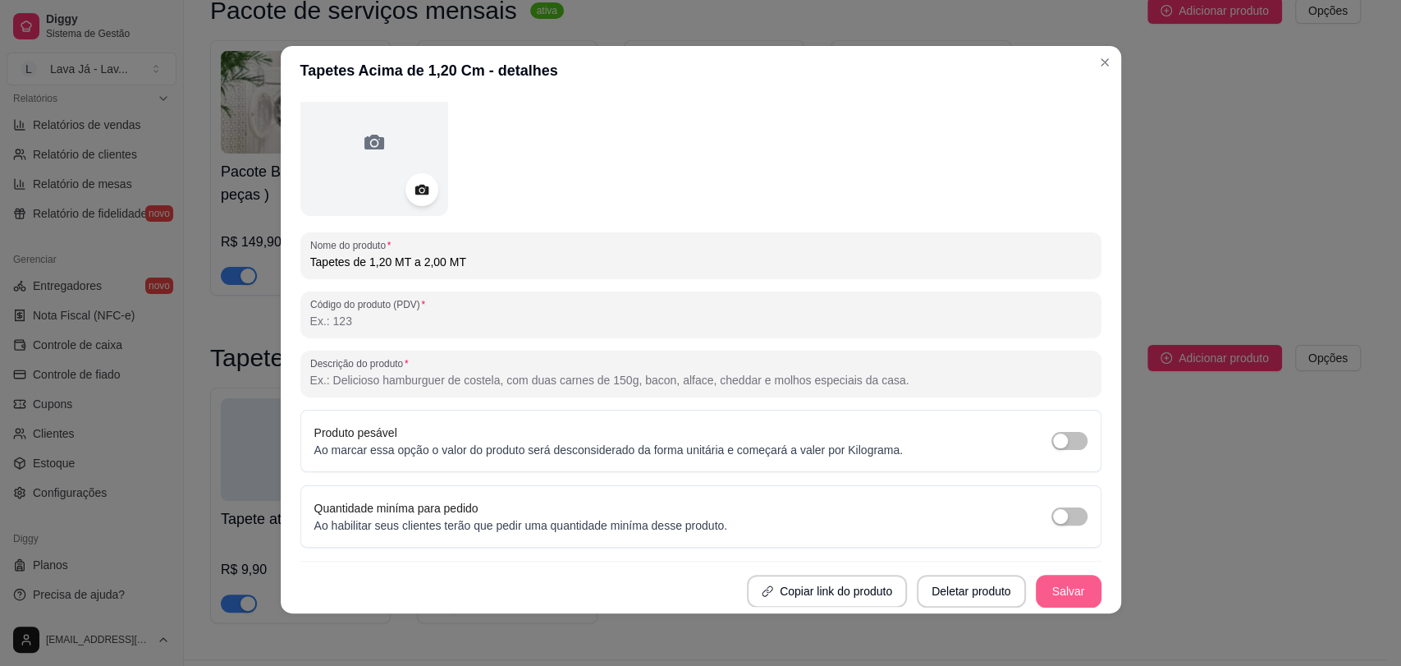
type input "Tapetes de 1,20 MT a 2,00 MT"
click at [1048, 588] on button "Salvar" at bounding box center [1069, 591] width 66 height 33
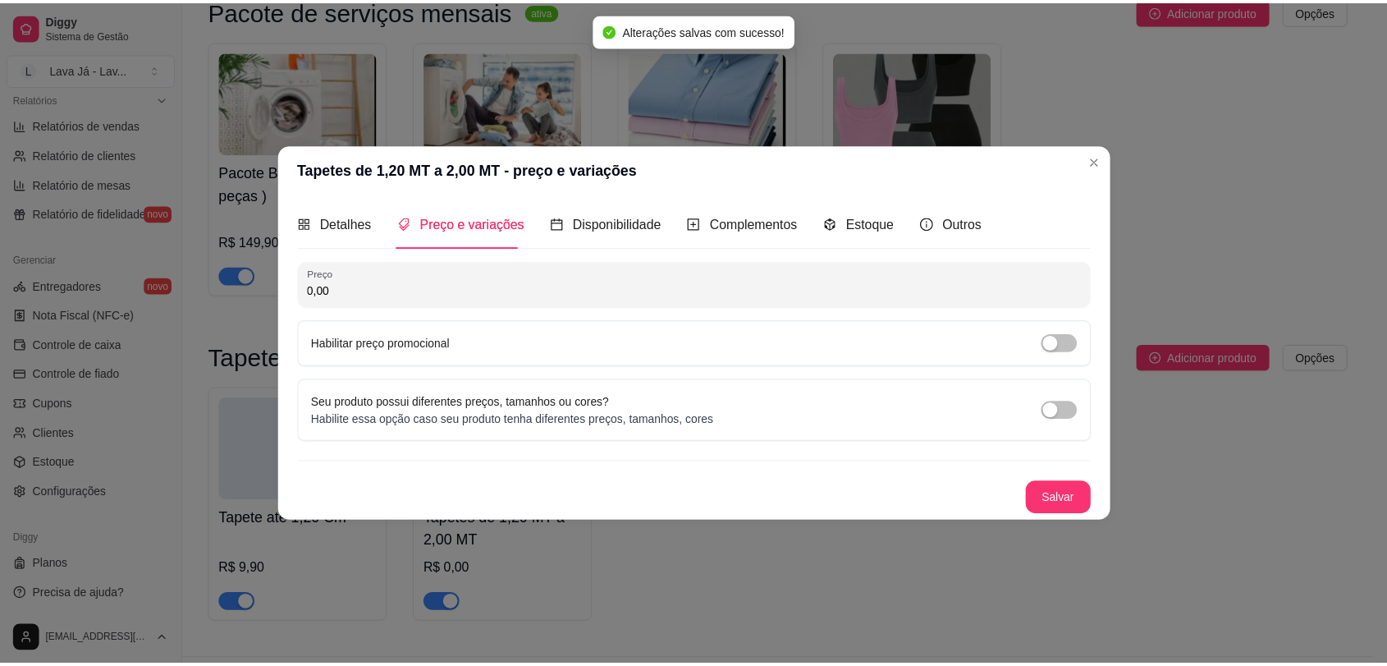
scroll to position [0, 0]
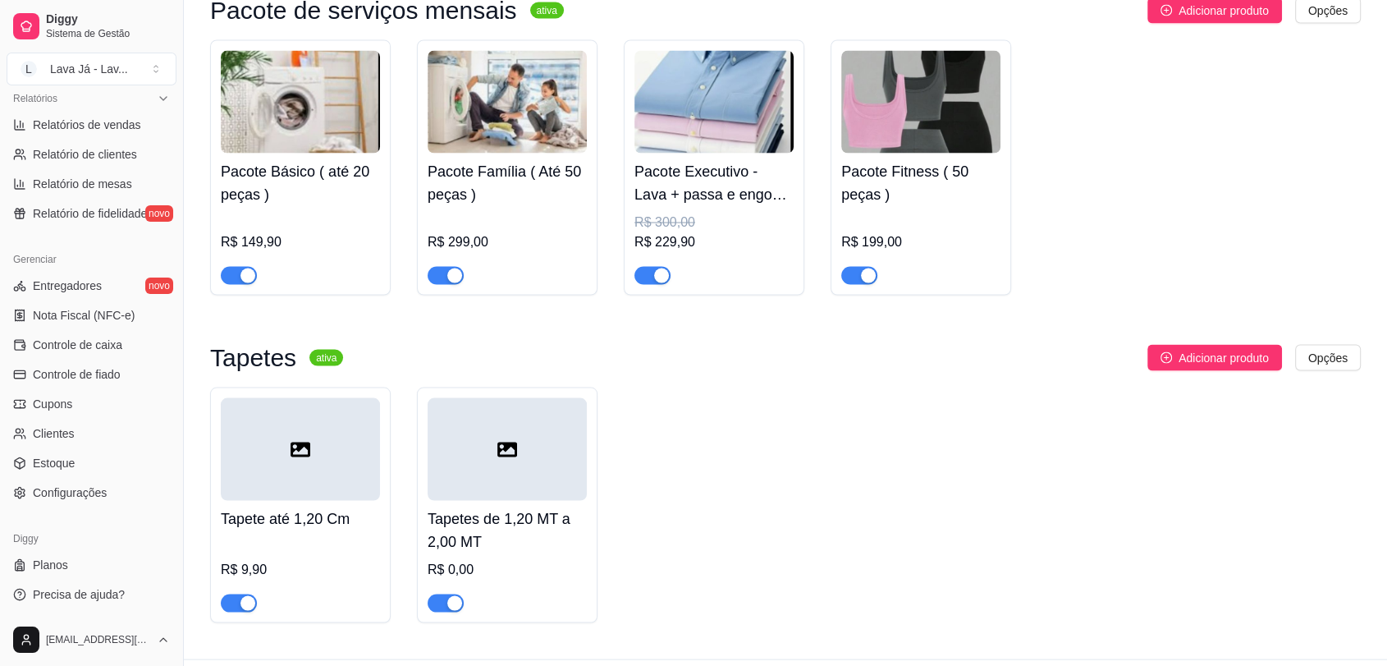
click at [517, 457] on div at bounding box center [507, 449] width 159 height 103
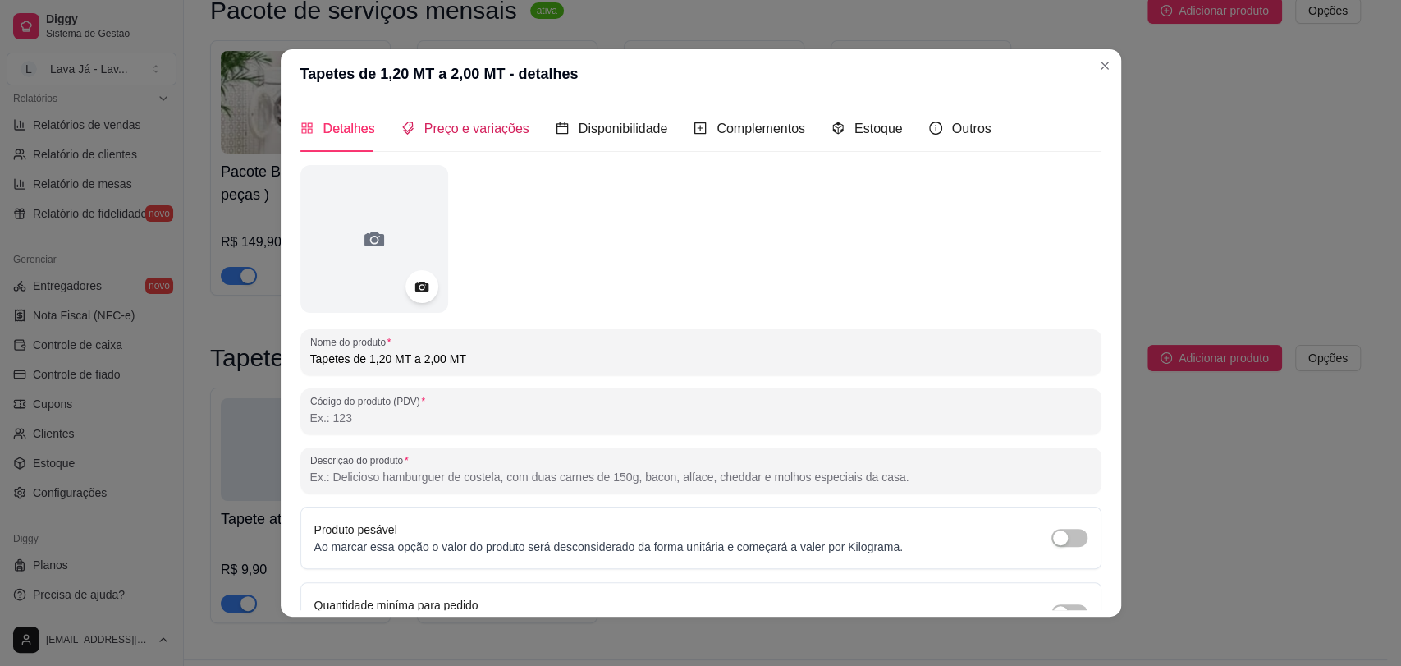
click at [507, 126] on span "Preço e variações" at bounding box center [476, 128] width 105 height 14
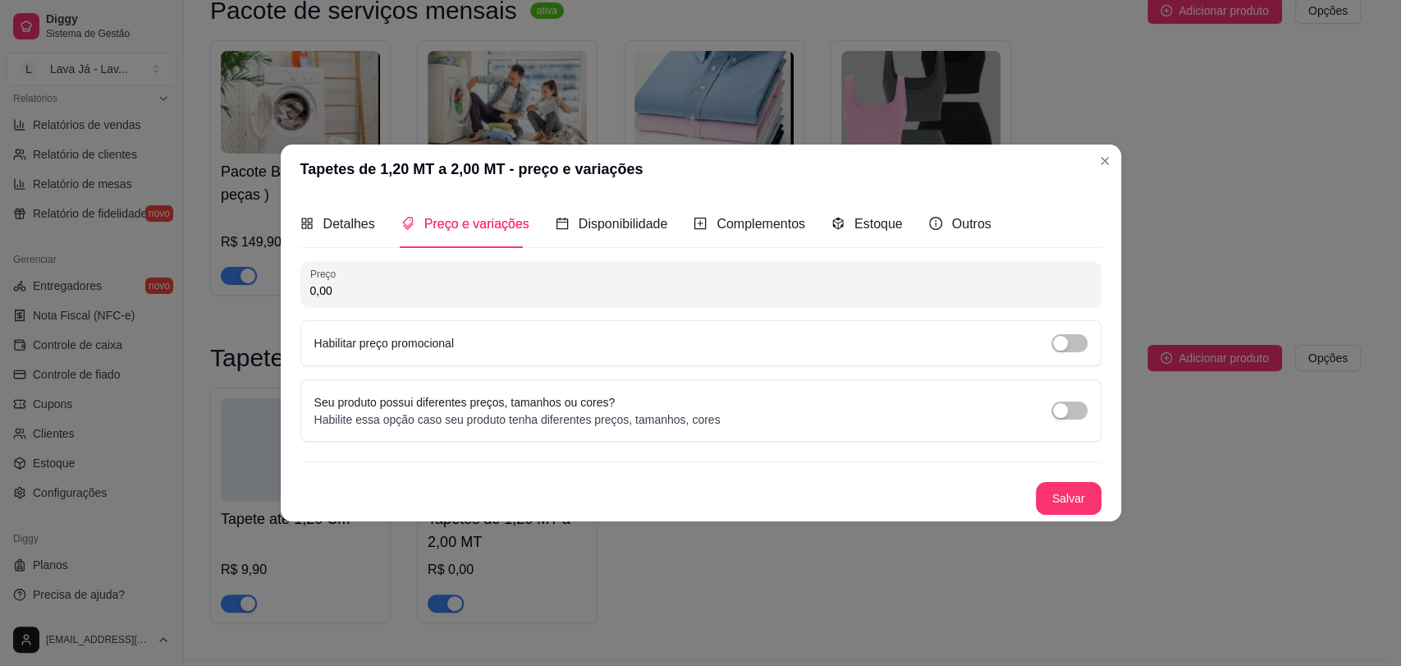
click at [391, 296] on input "0,00" at bounding box center [701, 290] width 782 height 16
type input "16,99"
click at [1054, 503] on button "Salvar" at bounding box center [1069, 498] width 66 height 33
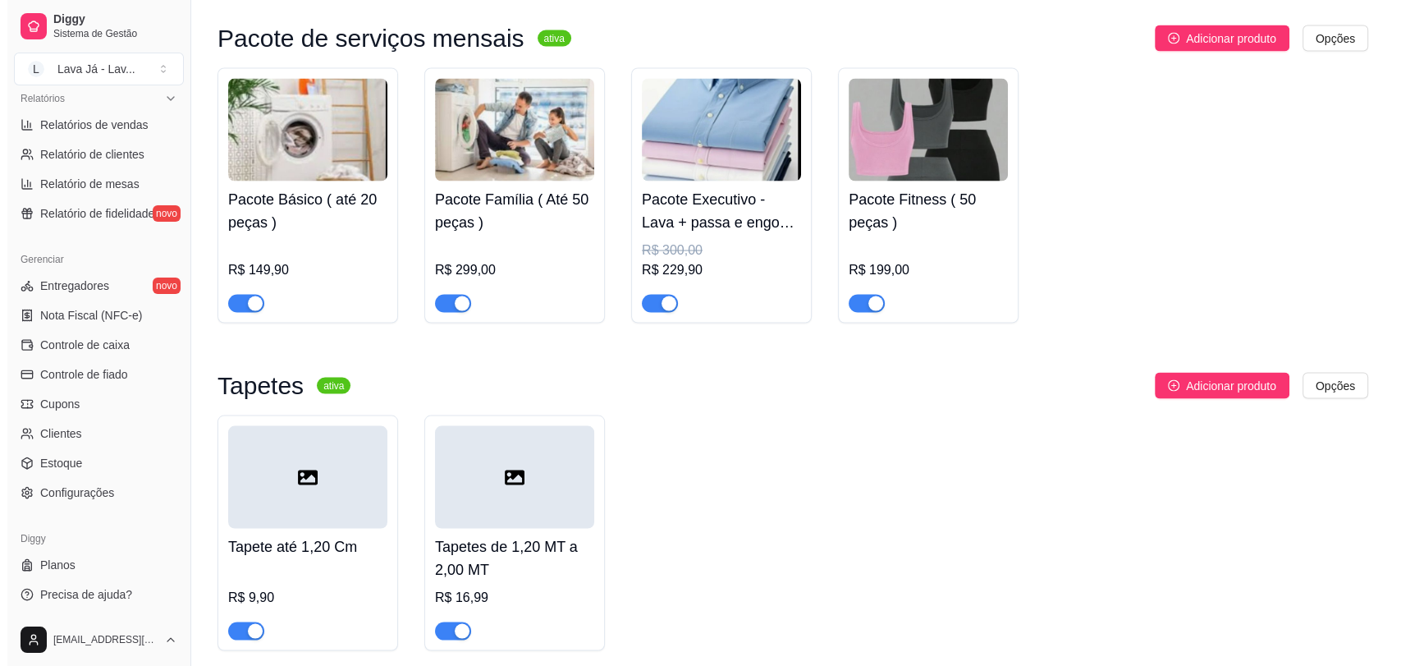
scroll to position [3198, 0]
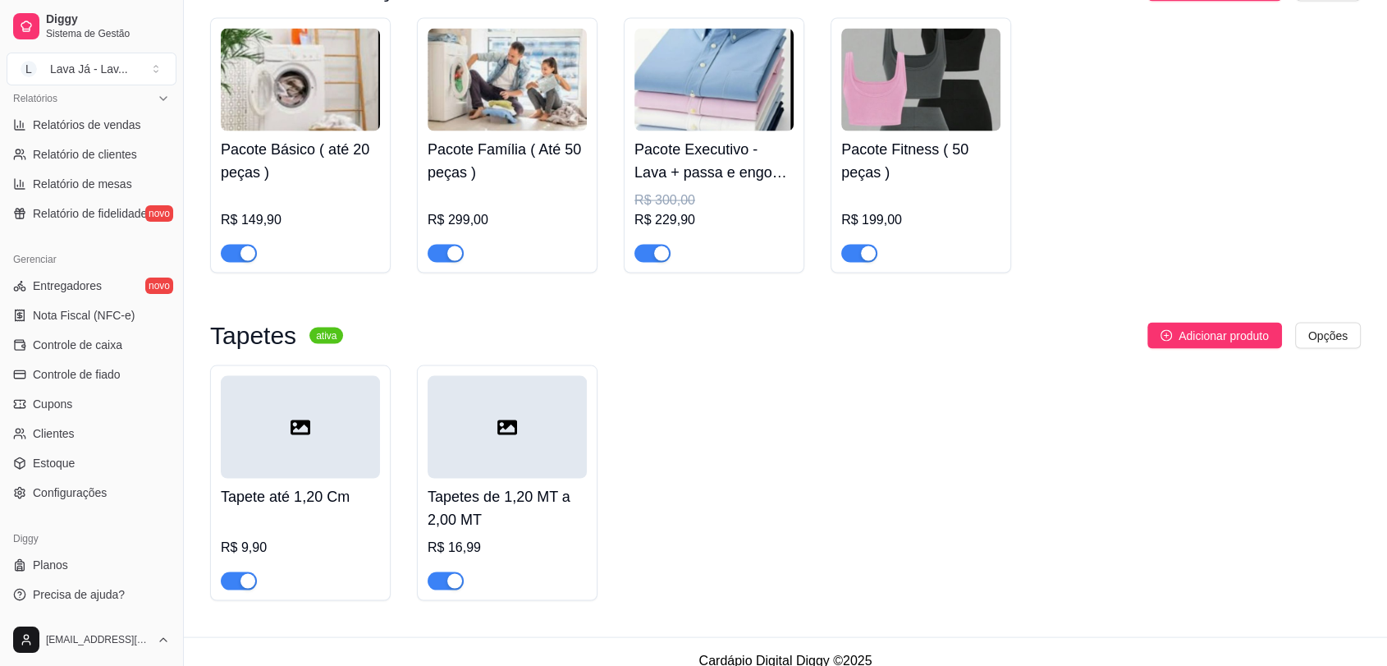
click at [308, 418] on icon at bounding box center [301, 428] width 20 height 20
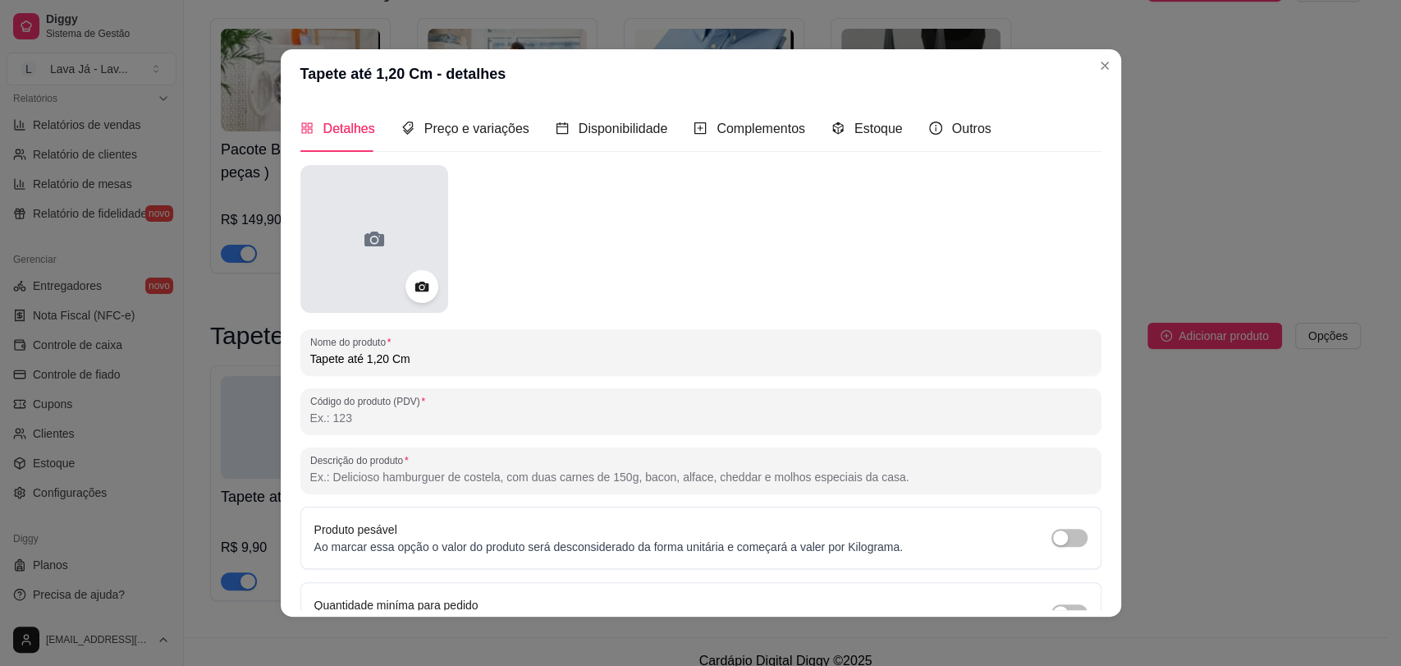
click at [365, 221] on div at bounding box center [374, 239] width 148 height 148
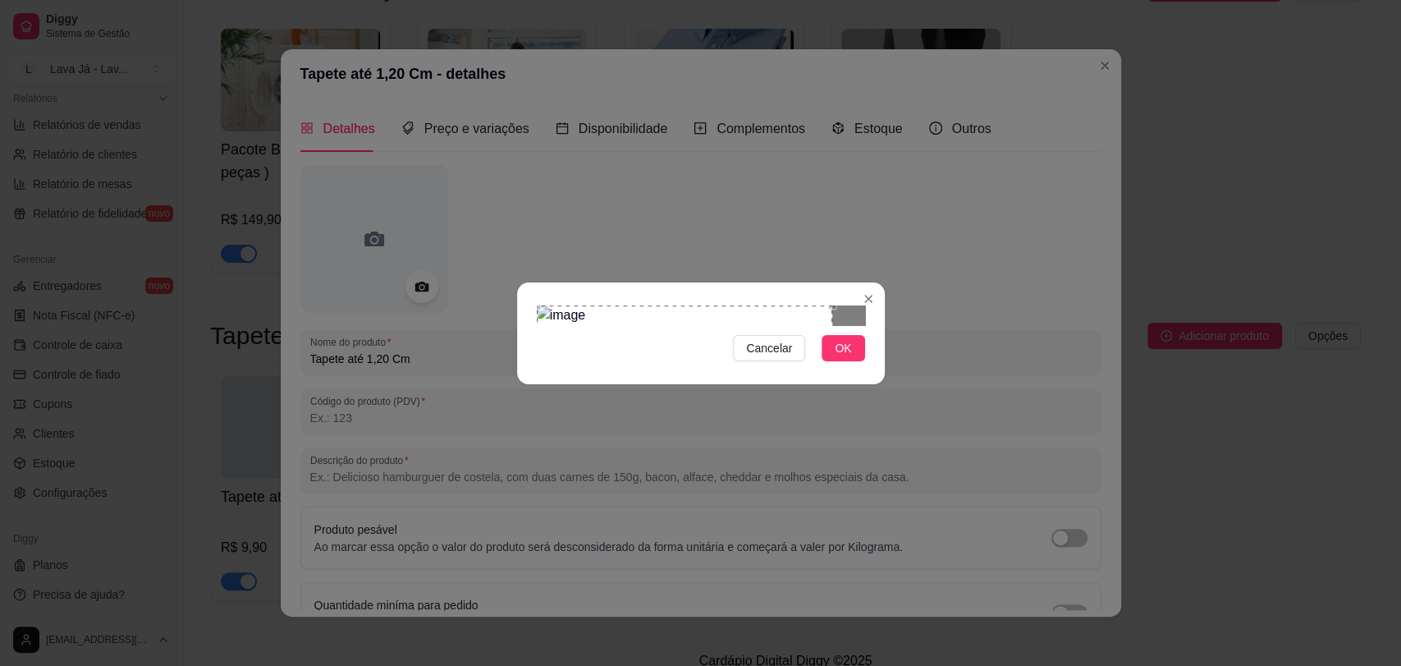
click at [597, 316] on div "Use the arrow keys to move the crop selection area" at bounding box center [685, 362] width 296 height 115
click at [708, 325] on div at bounding box center [701, 315] width 328 height 20
click at [855, 361] on button "OK" at bounding box center [843, 348] width 43 height 26
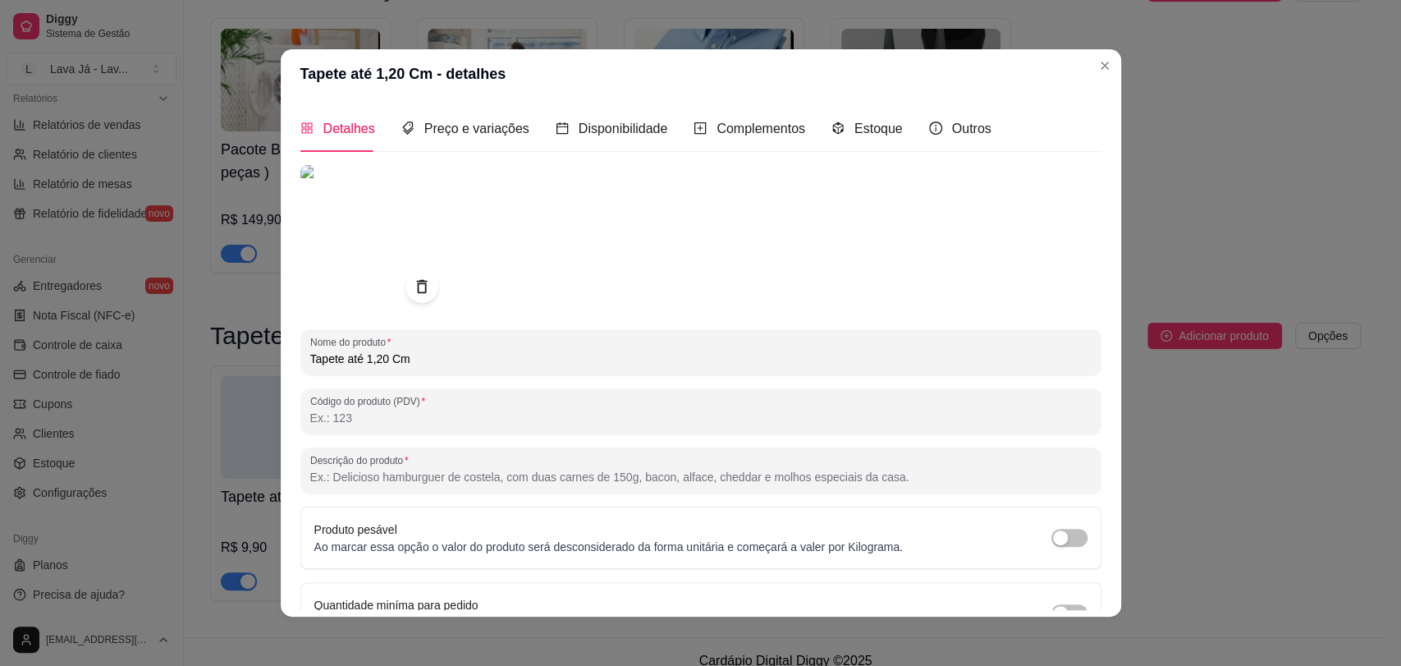
scroll to position [94, 0]
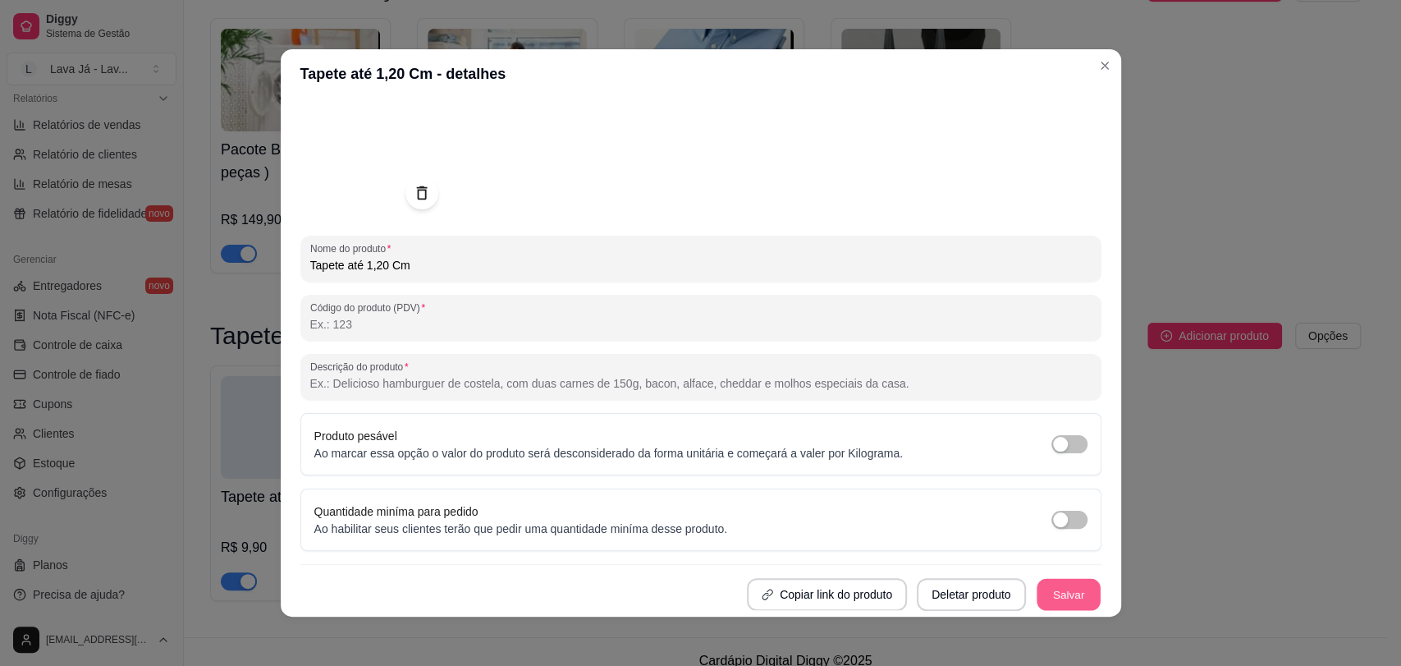
click at [1044, 591] on button "Salvar" at bounding box center [1069, 595] width 64 height 32
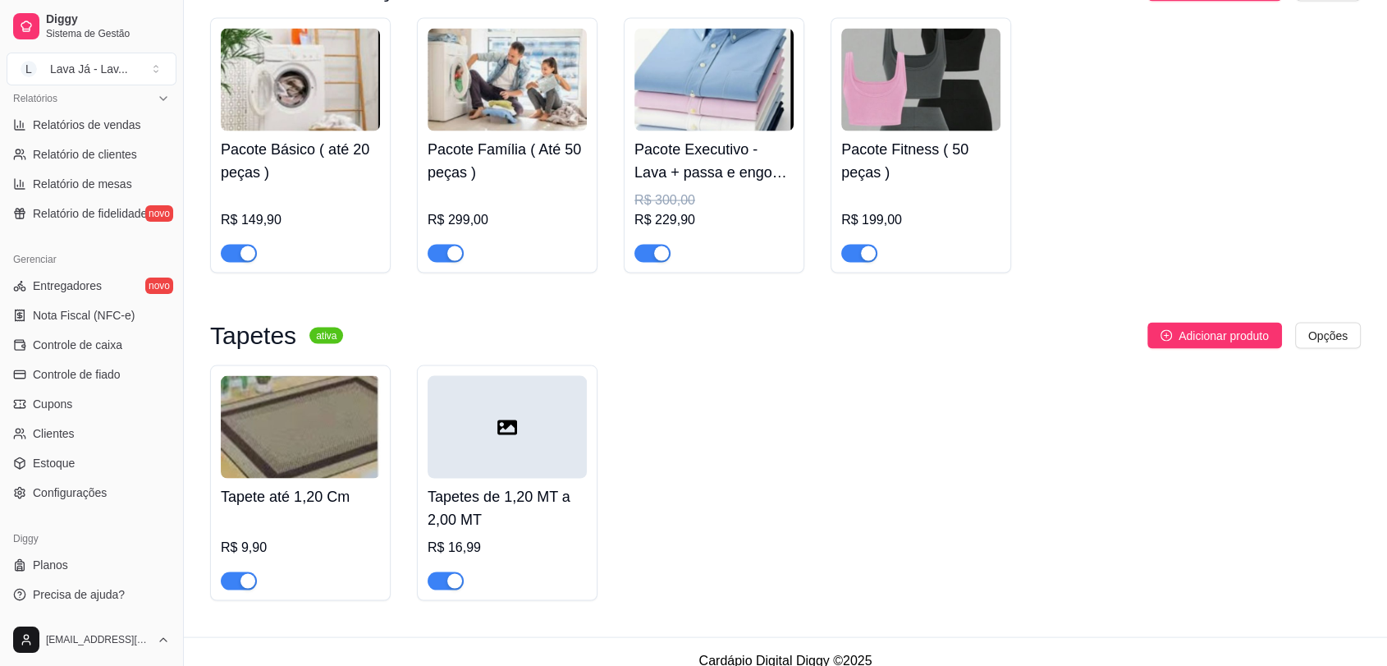
click at [533, 427] on div at bounding box center [507, 427] width 159 height 103
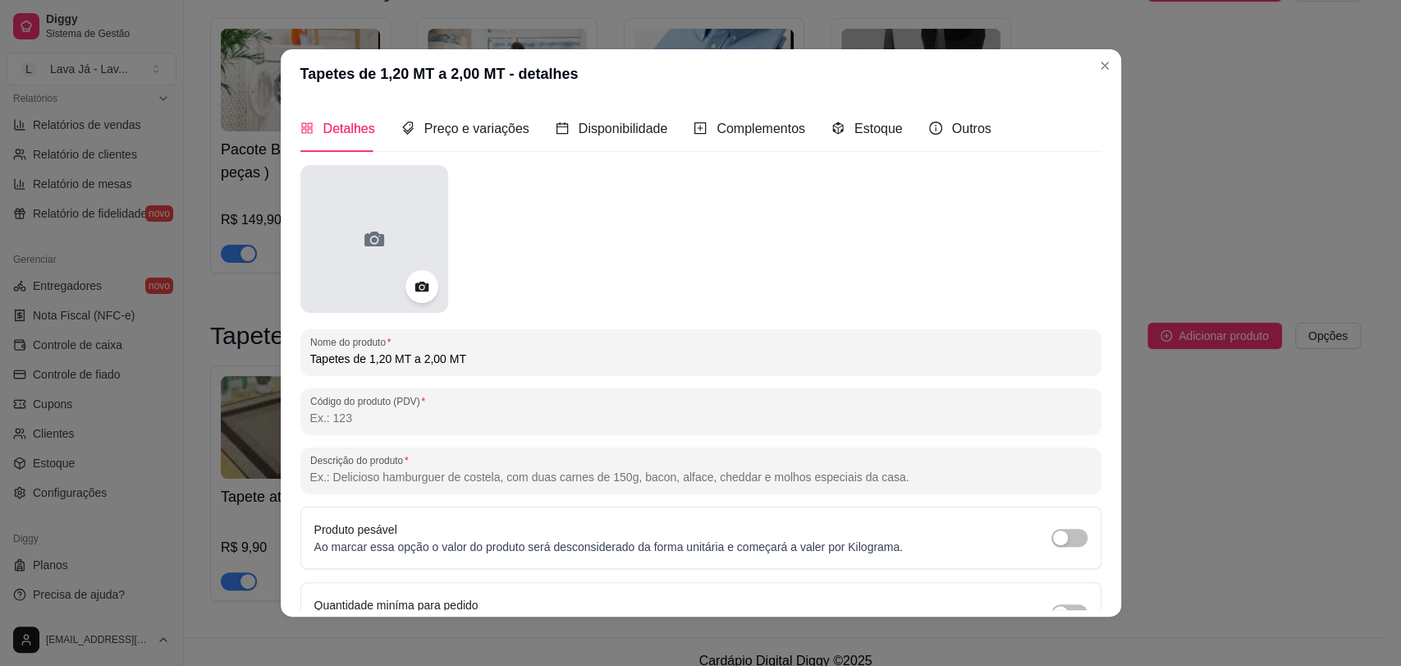
click at [407, 226] on div at bounding box center [374, 239] width 148 height 148
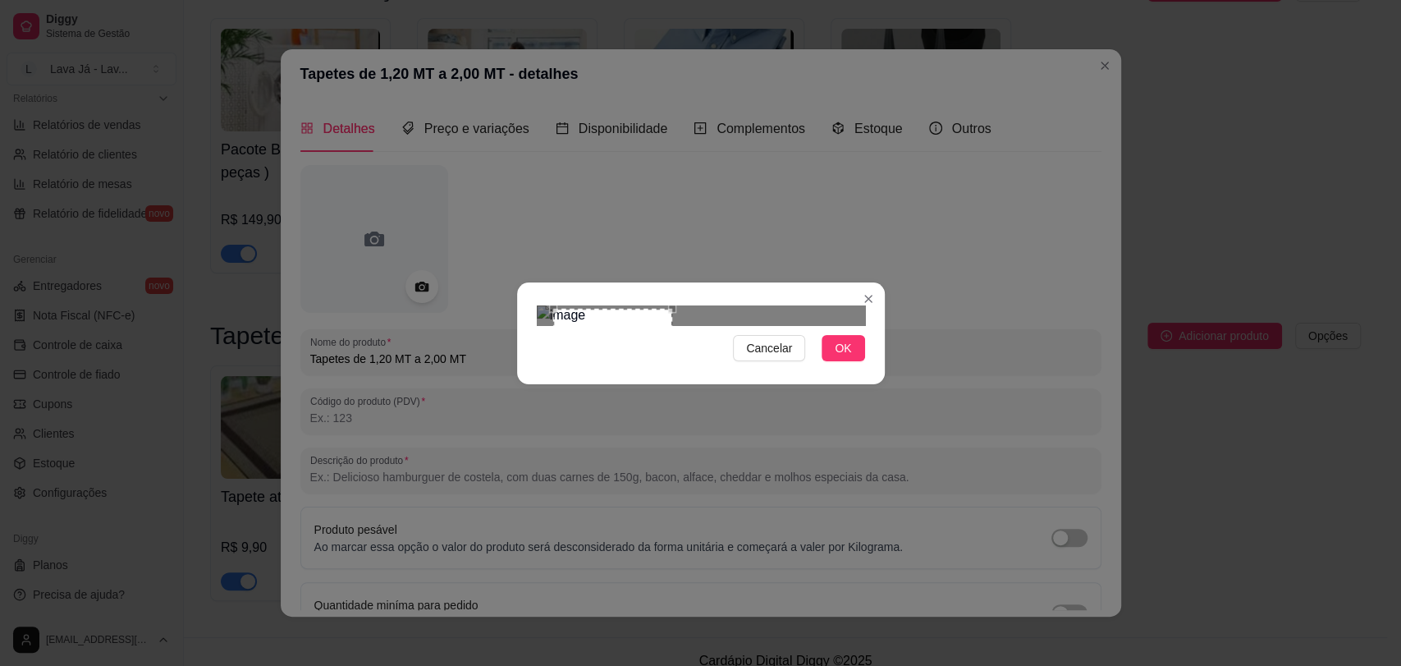
click at [739, 325] on div at bounding box center [701, 315] width 328 height 20
click at [575, 319] on div "Use the arrow keys to move the crop selection area" at bounding box center [599, 368] width 119 height 119
click at [855, 361] on button "OK" at bounding box center [843, 348] width 43 height 26
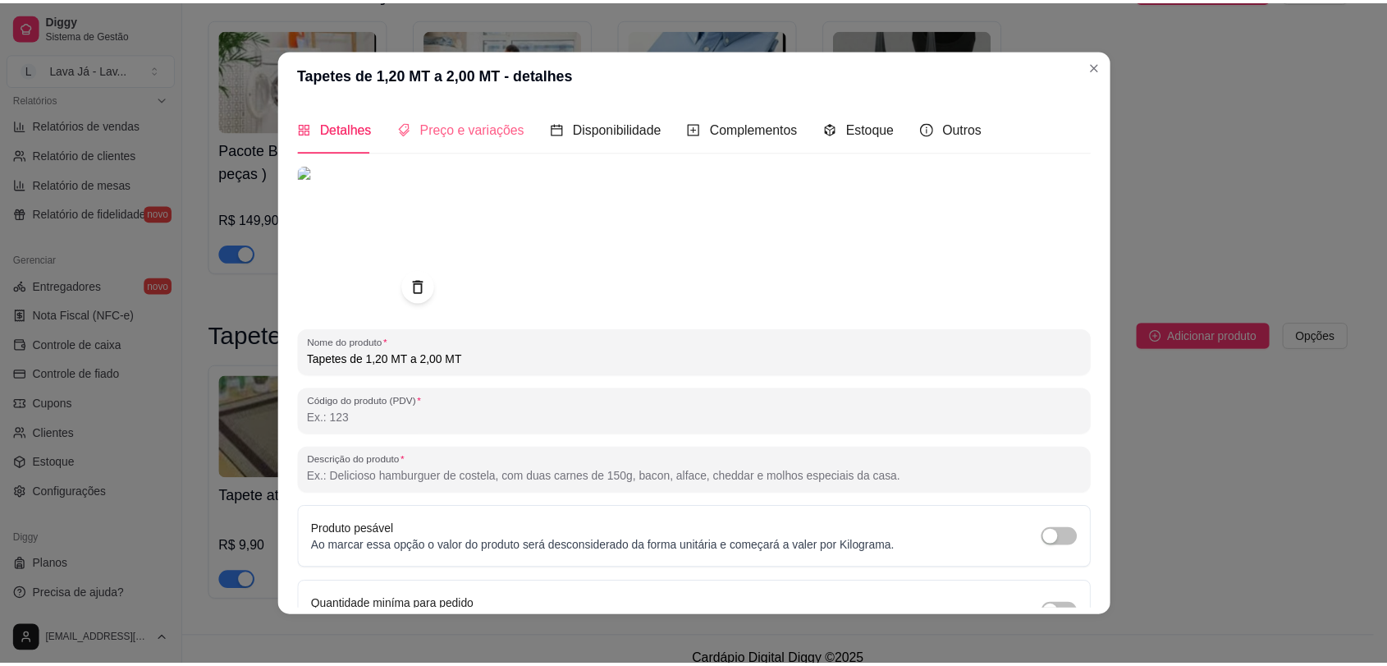
scroll to position [0, 0]
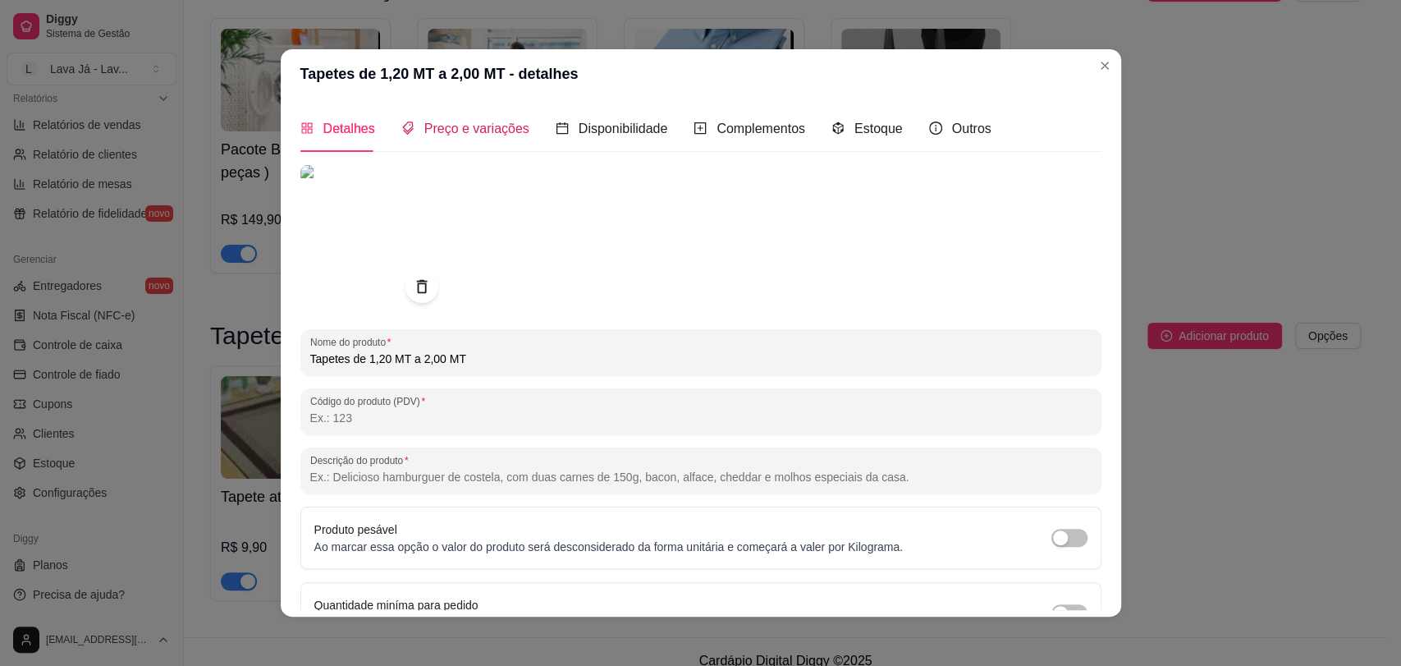
click at [452, 125] on span "Preço e variações" at bounding box center [476, 128] width 105 height 14
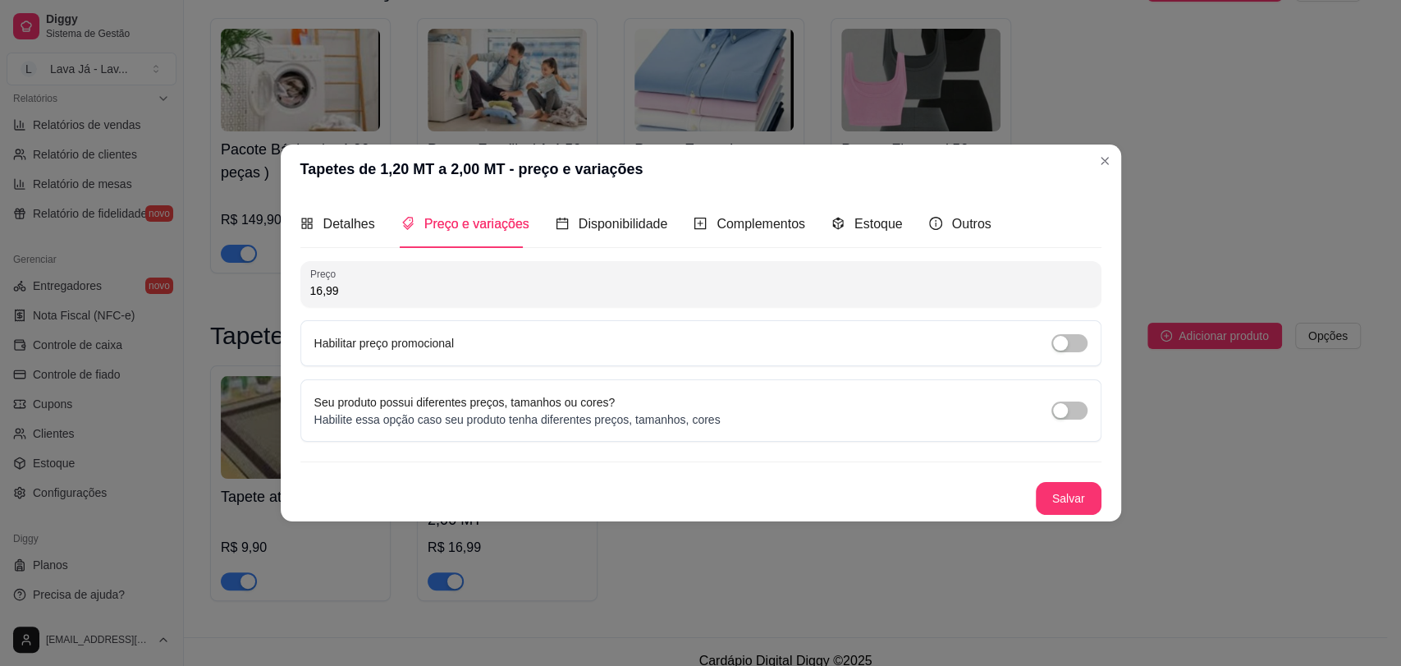
click at [435, 284] on input "16,99" at bounding box center [701, 290] width 782 height 16
type input "18,90"
click at [1071, 491] on button "Salvar" at bounding box center [1069, 498] width 66 height 33
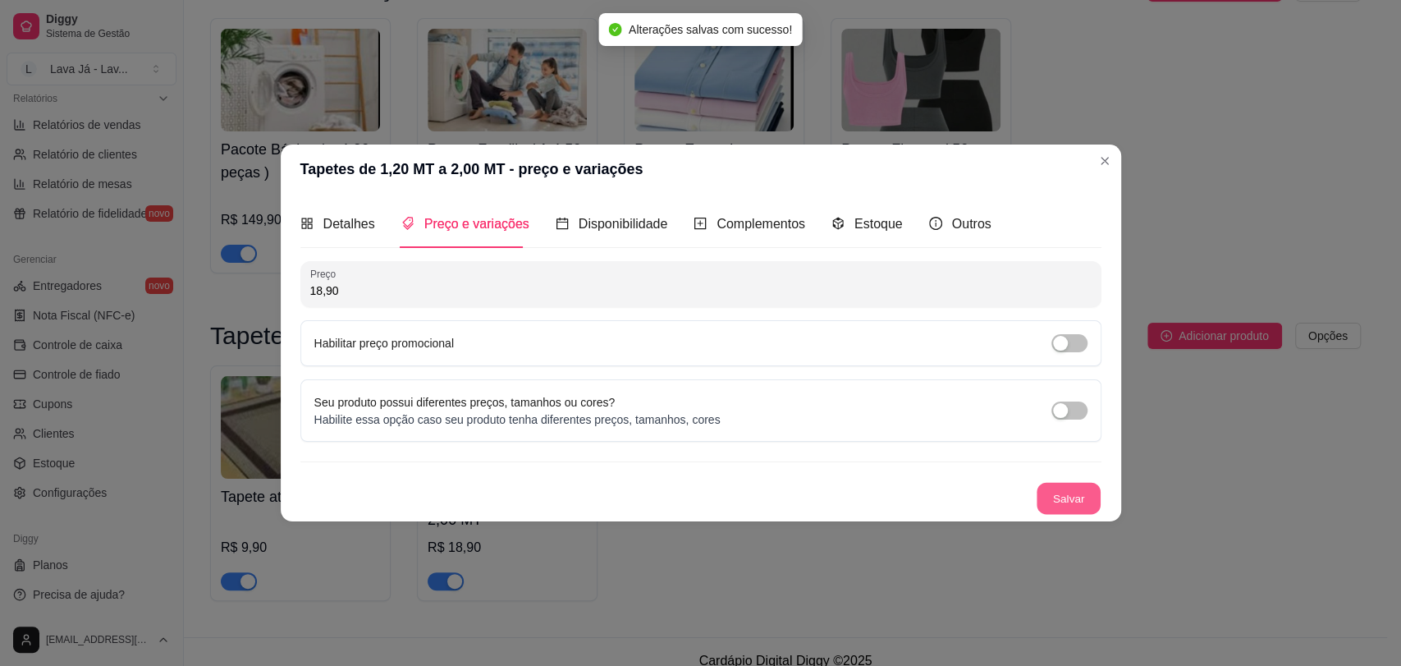
click at [1072, 496] on button "Salvar" at bounding box center [1069, 498] width 64 height 32
